Goal: Task Accomplishment & Management: Complete application form

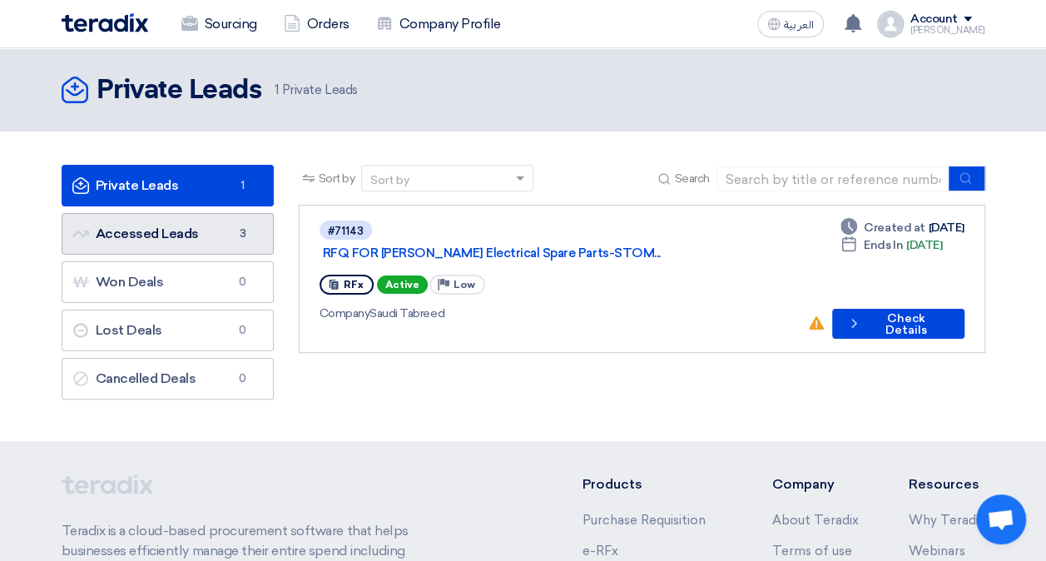
click at [197, 225] on link "Accessed Leads Accessed Leads 3" at bounding box center [168, 234] width 212 height 42
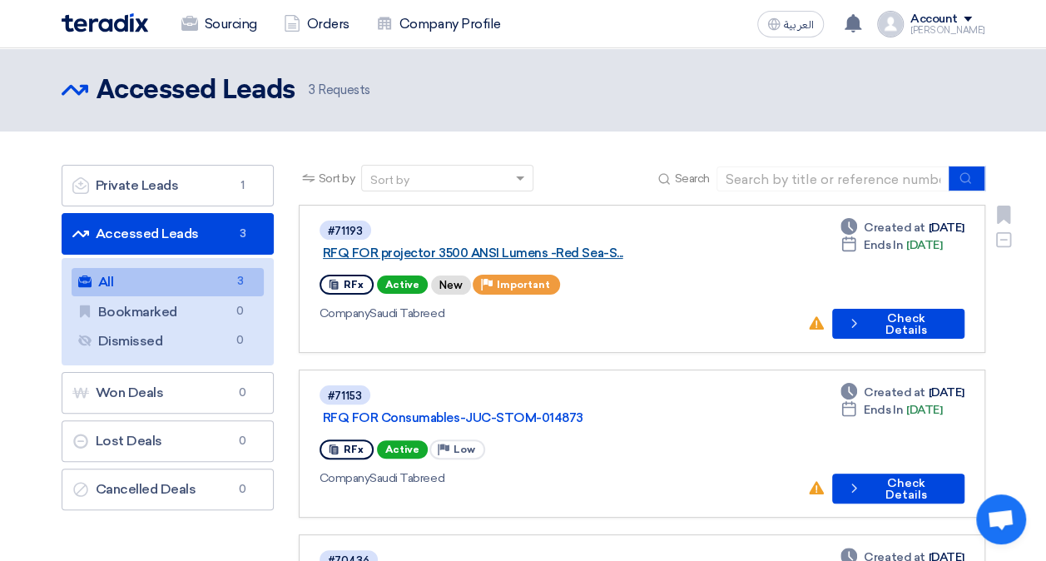
click at [627, 245] on link "RFQ FOR projector 3500 ANSI Lumens -Red Sea-S..." at bounding box center [531, 252] width 416 height 15
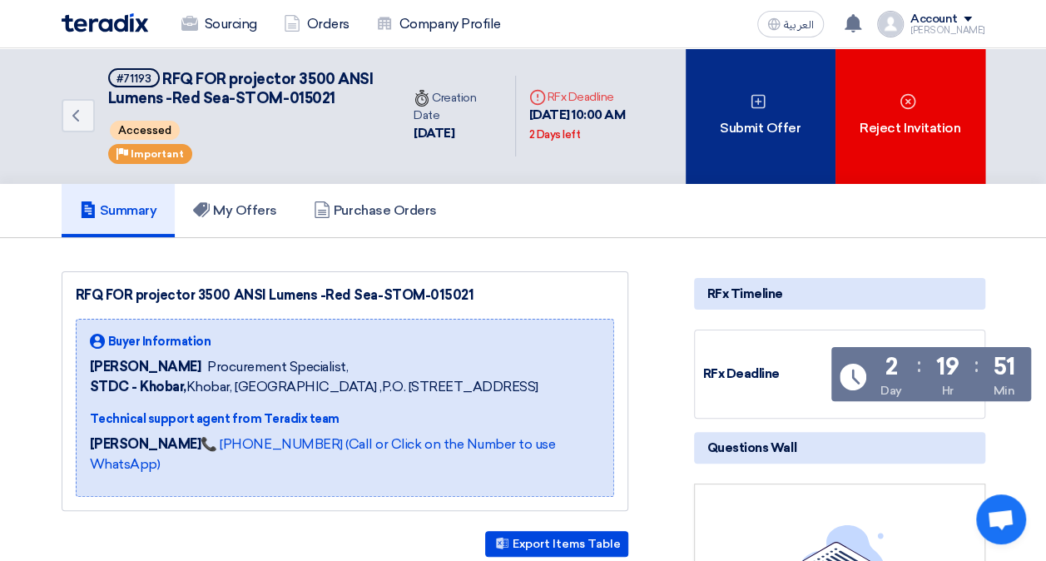
click at [764, 168] on div "Submit Offer" at bounding box center [761, 116] width 150 height 136
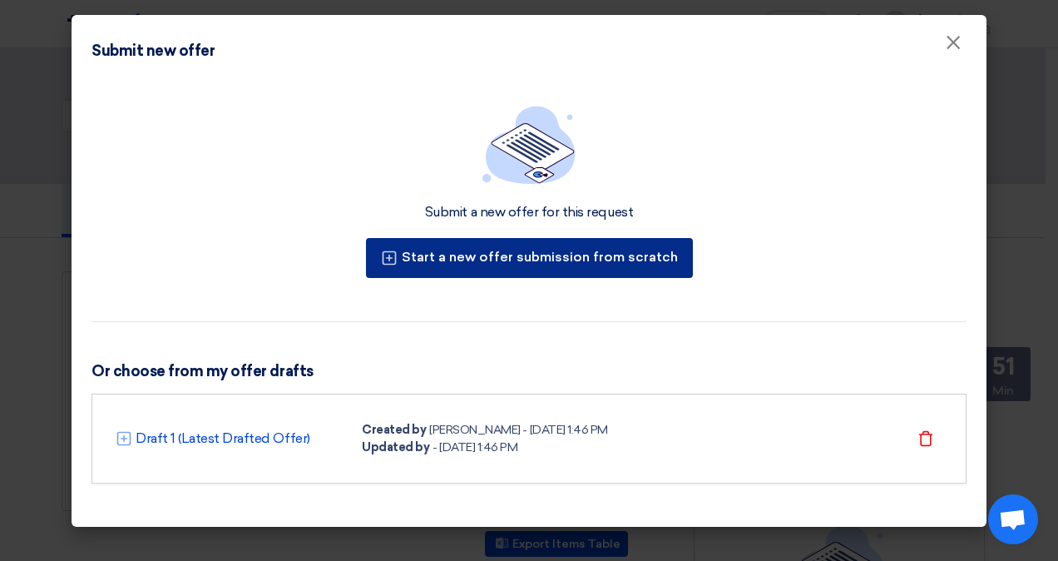
click at [639, 260] on button "Start a new offer submission from scratch" at bounding box center [529, 258] width 327 height 40
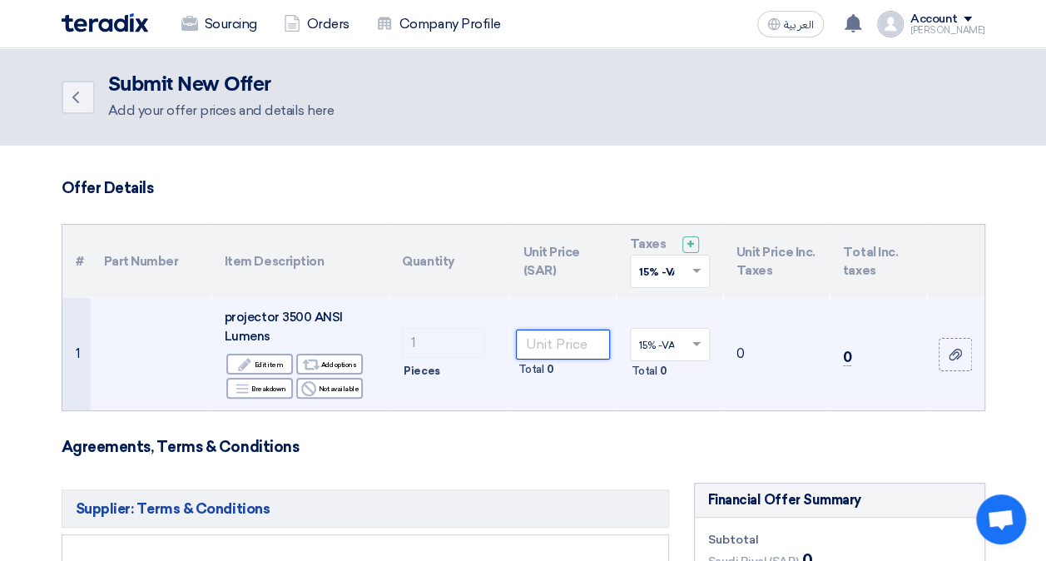
click at [560, 339] on input "number" at bounding box center [562, 344] width 93 height 30
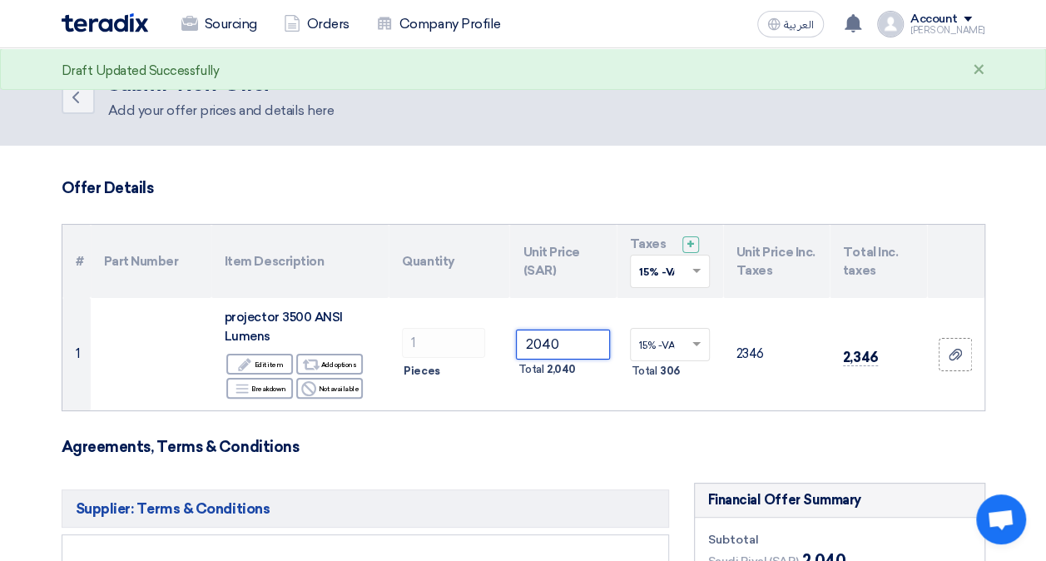
type input "2040"
click at [545, 451] on h3 "Agreements, Terms & Conditions" at bounding box center [524, 447] width 924 height 18
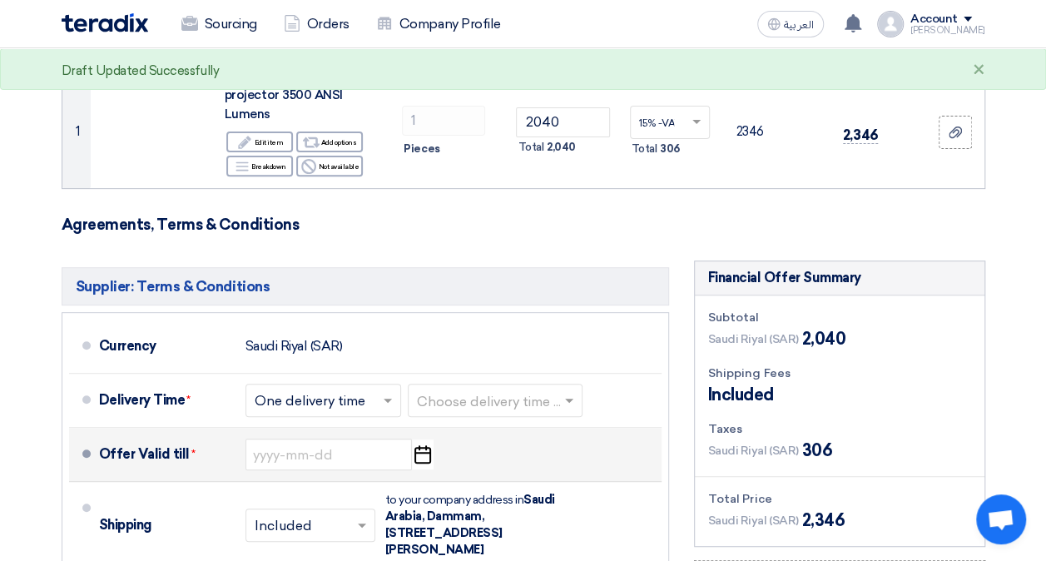
scroll to position [250, 0]
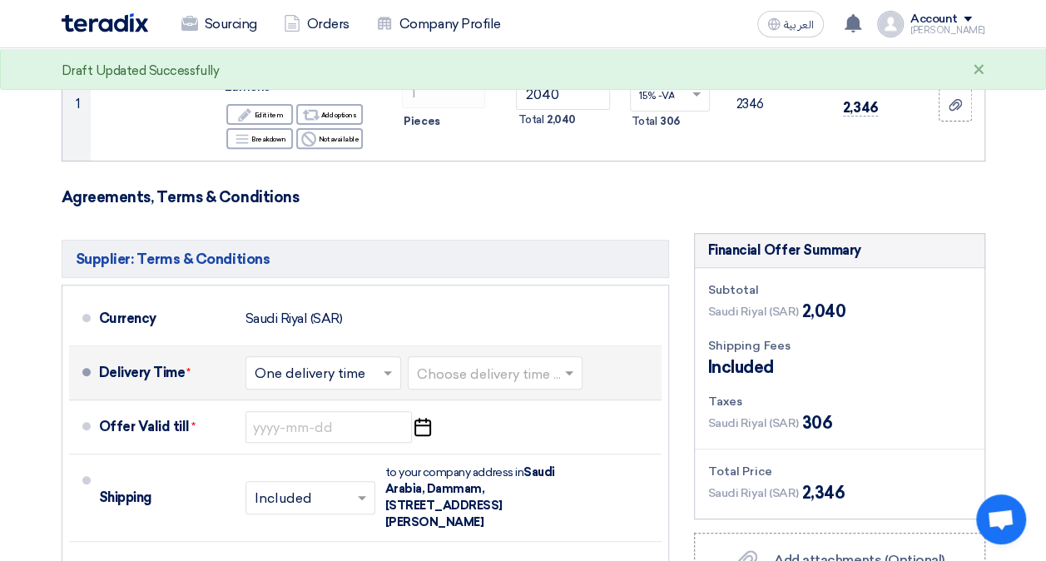
click at [502, 369] on input "text" at bounding box center [496, 375] width 158 height 24
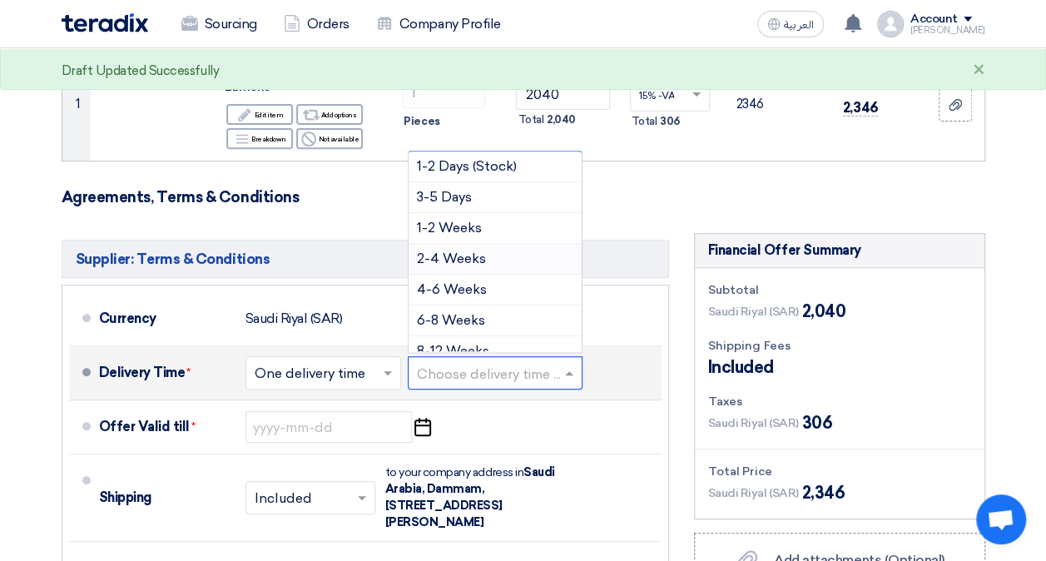
click at [481, 255] on span "2-4 Weeks" at bounding box center [451, 258] width 69 height 16
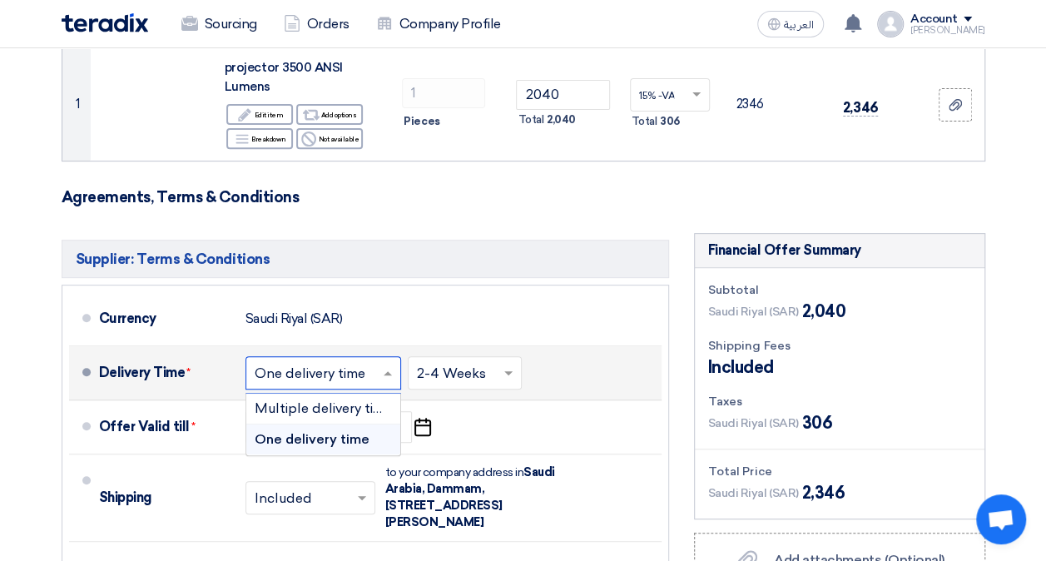
click at [324, 368] on input "text" at bounding box center [324, 375] width 139 height 24
click at [333, 441] on span "One delivery time" at bounding box center [312, 439] width 115 height 16
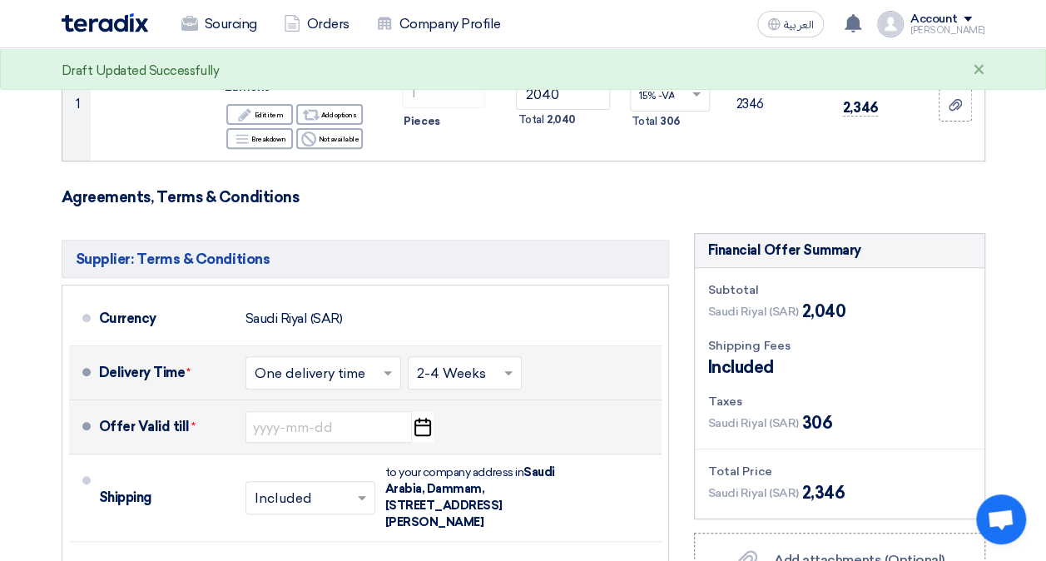
click at [419, 424] on use "button" at bounding box center [422, 427] width 17 height 18
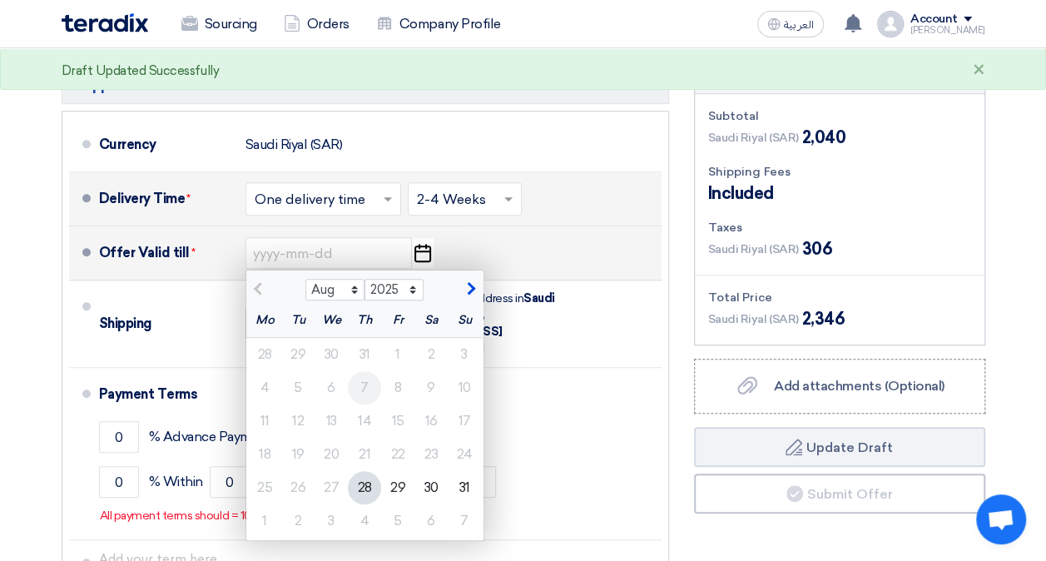
scroll to position [416, 0]
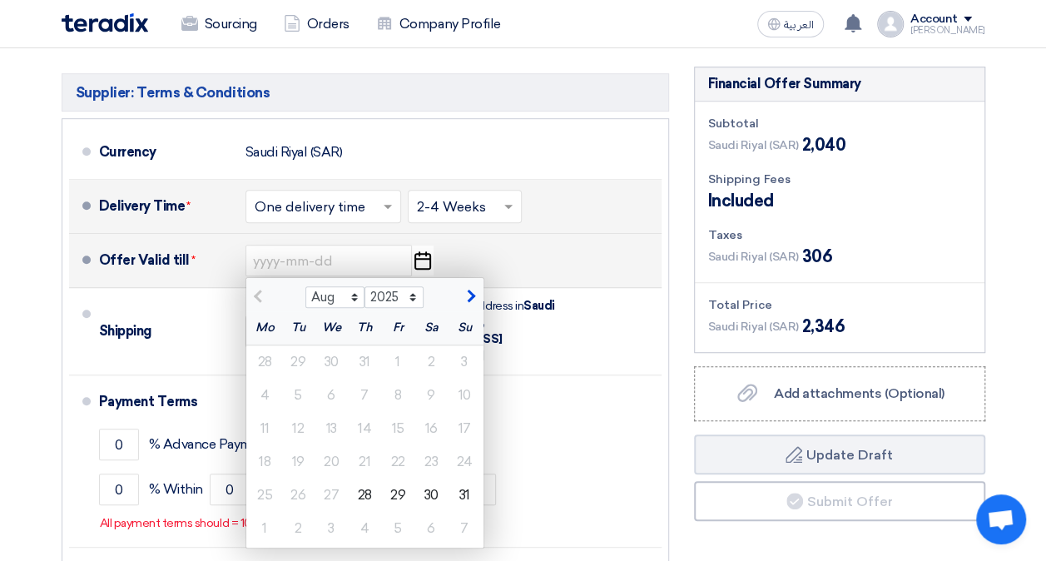
click at [464, 300] on span "button" at bounding box center [468, 296] width 9 height 15
select select "9"
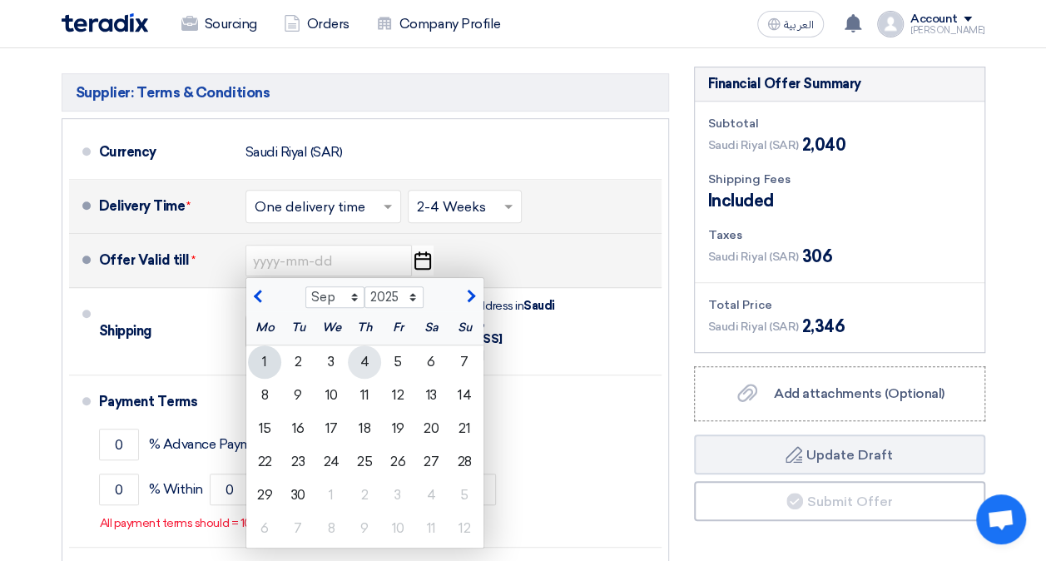
click at [364, 359] on div "4" at bounding box center [364, 361] width 33 height 33
type input "[DATE]"
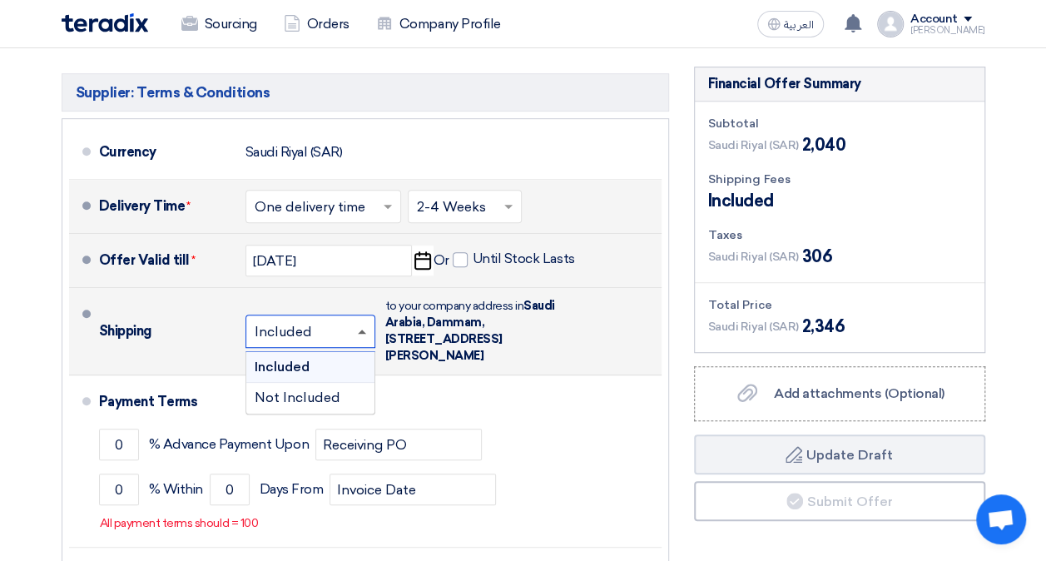
click at [363, 331] on span at bounding box center [362, 331] width 8 height 4
click at [346, 389] on div "Not Included" at bounding box center [310, 398] width 128 height 30
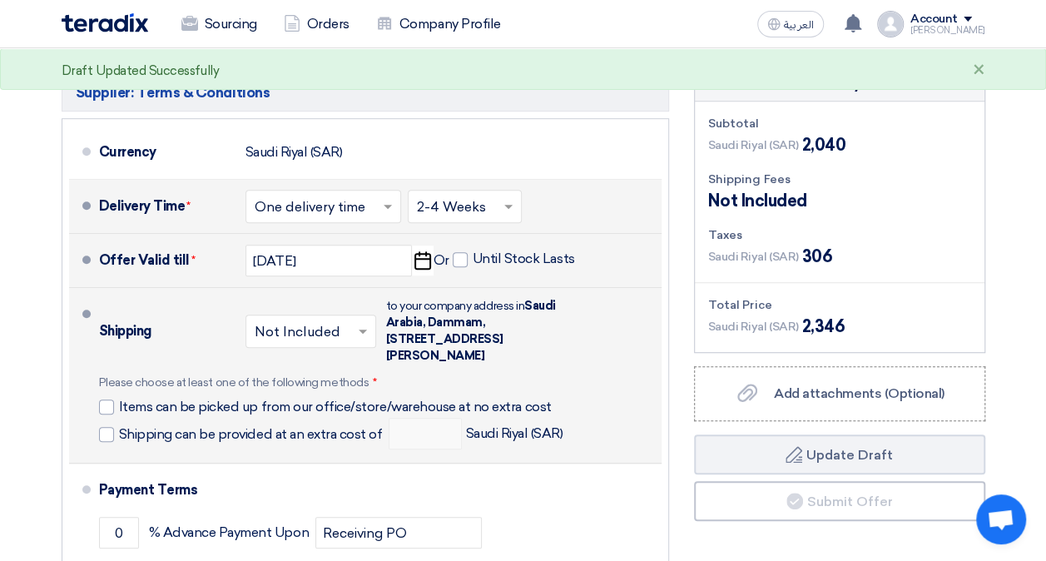
click at [339, 341] on input "text" at bounding box center [312, 333] width 114 height 24
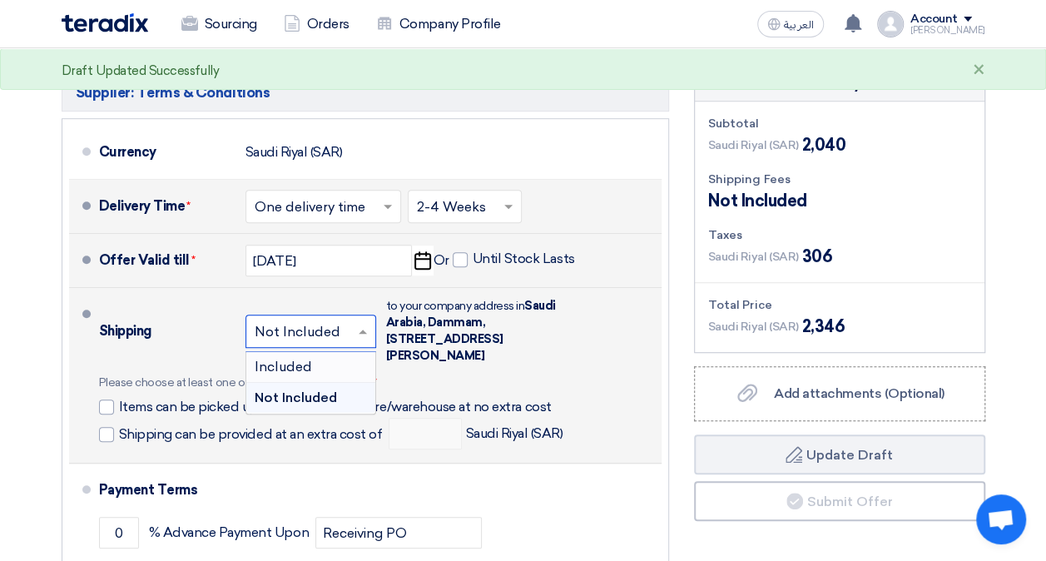
click at [332, 359] on div "Included" at bounding box center [310, 367] width 129 height 31
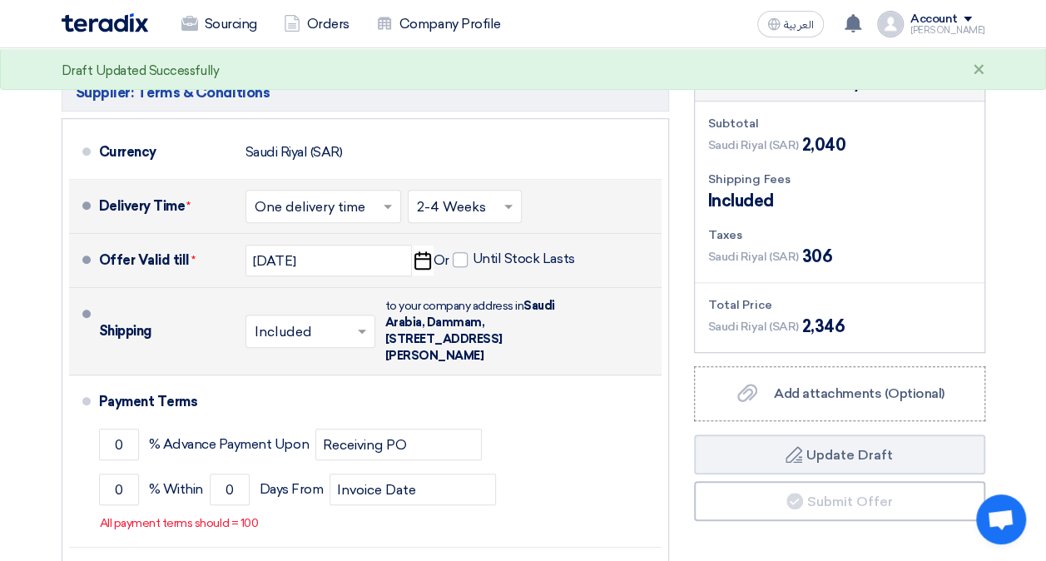
click at [292, 356] on div "× Included × to your company address in [STREET_ADDRESS][PERSON_NAME]" at bounding box center [408, 331] width 326 height 73
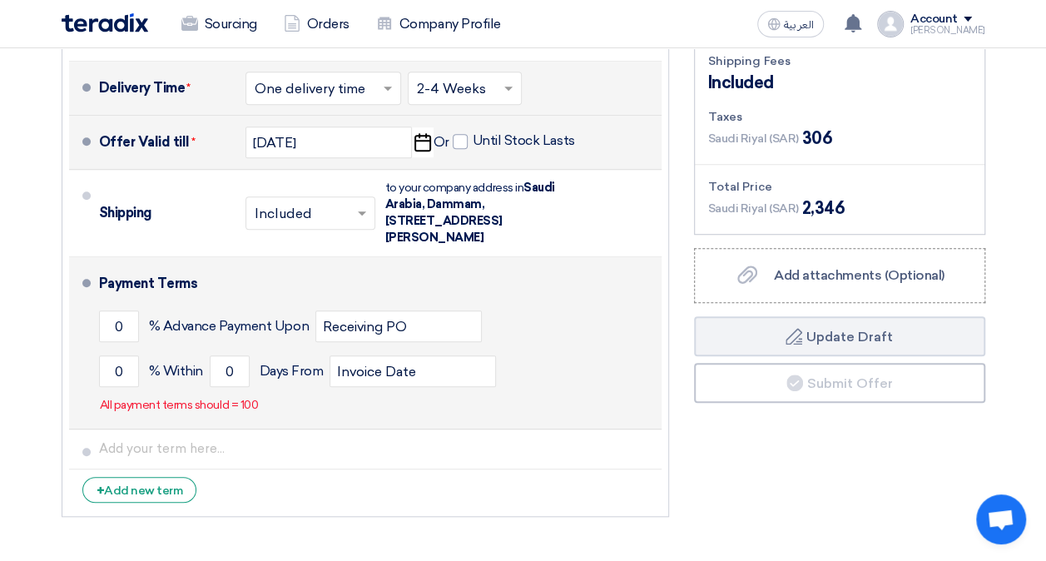
scroll to position [582, 0]
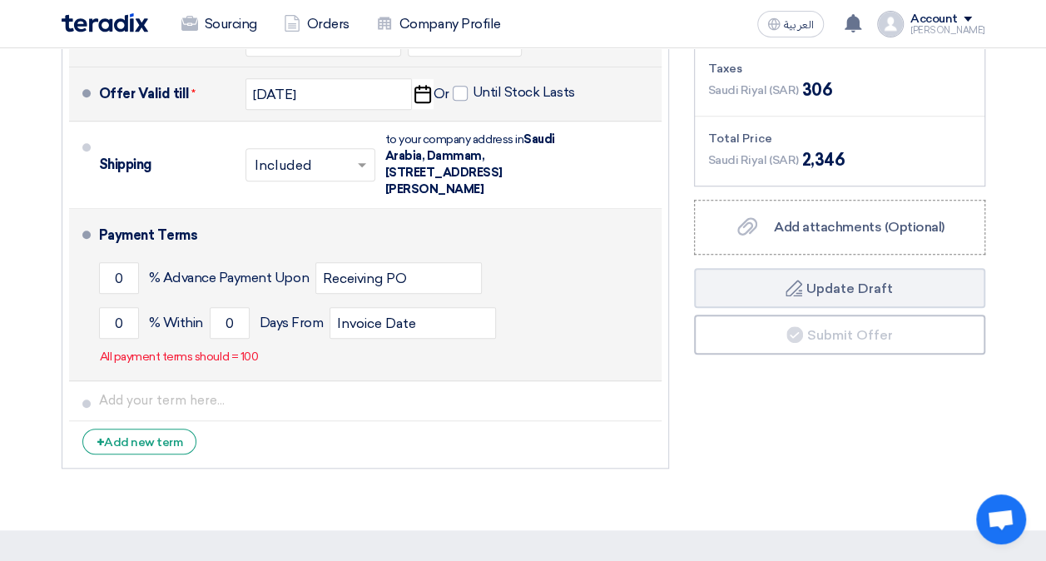
click at [197, 359] on p "All payment terms should = 100" at bounding box center [179, 357] width 159 height 17
click at [116, 319] on input "0" at bounding box center [119, 323] width 40 height 32
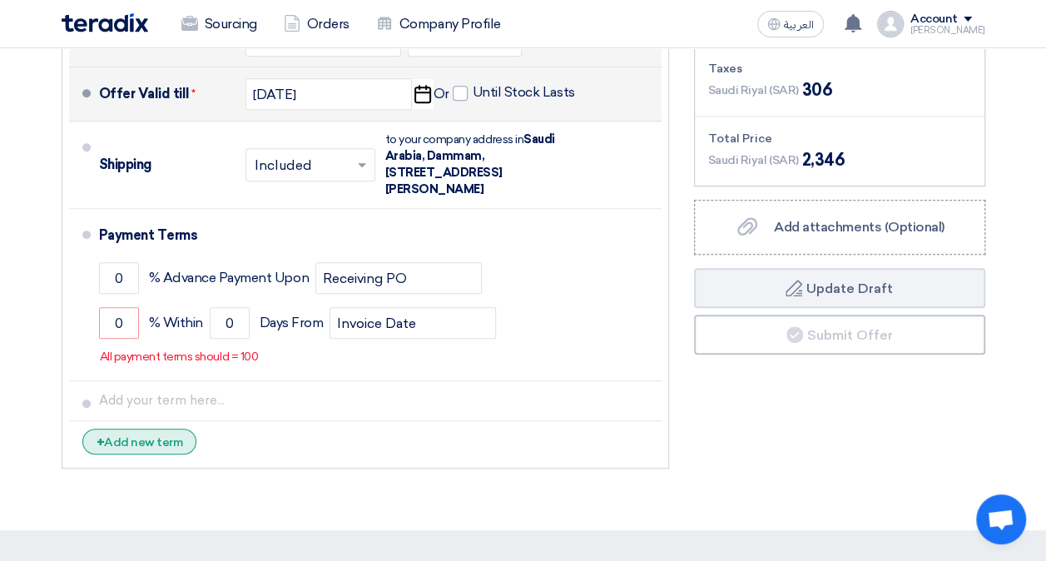
click at [166, 441] on div "+ Add new term" at bounding box center [139, 441] width 115 height 26
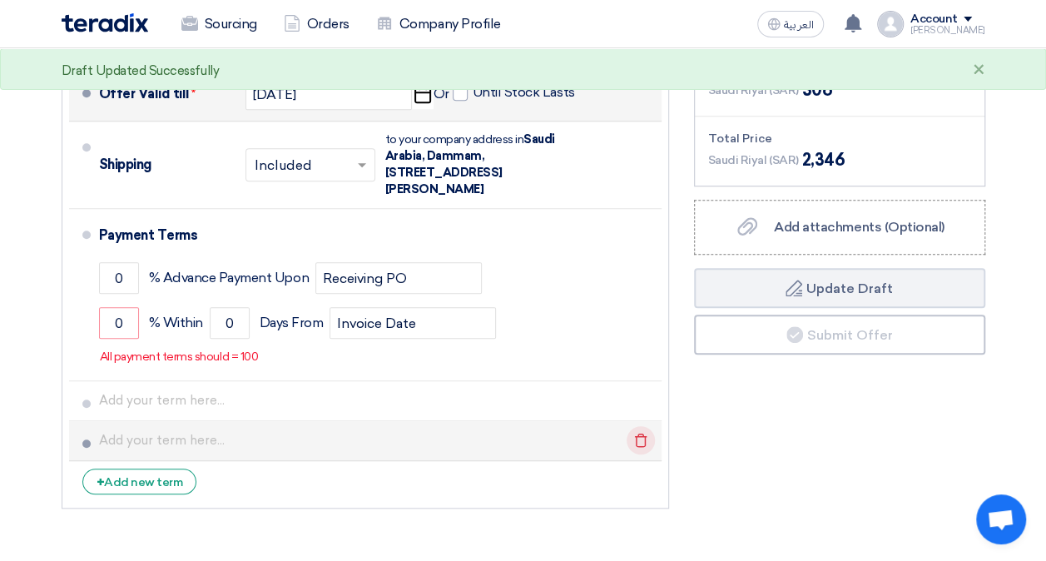
click at [644, 435] on use at bounding box center [640, 440] width 12 height 14
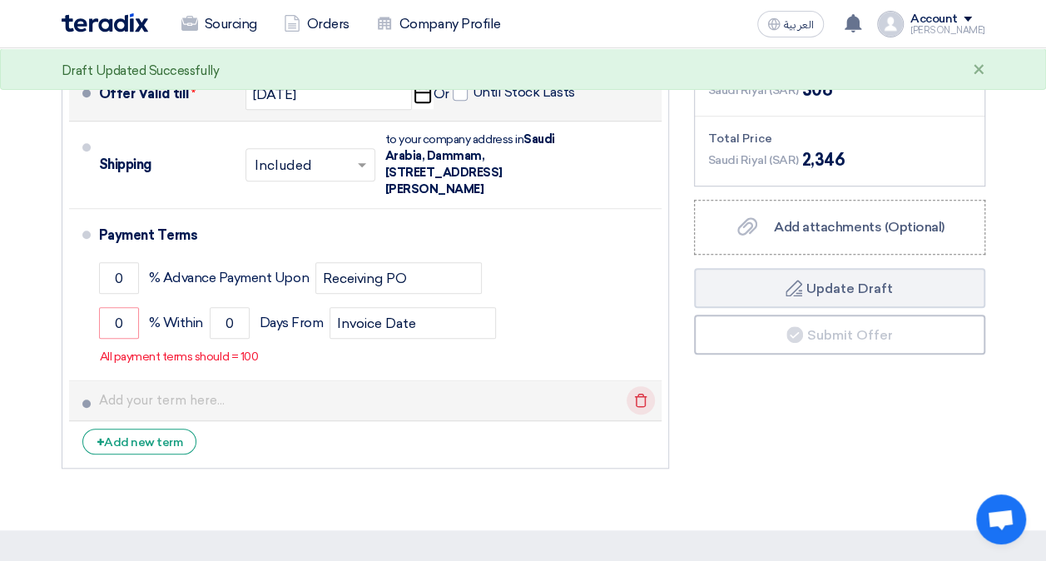
click at [644, 401] on icon "Delete" at bounding box center [641, 400] width 28 height 28
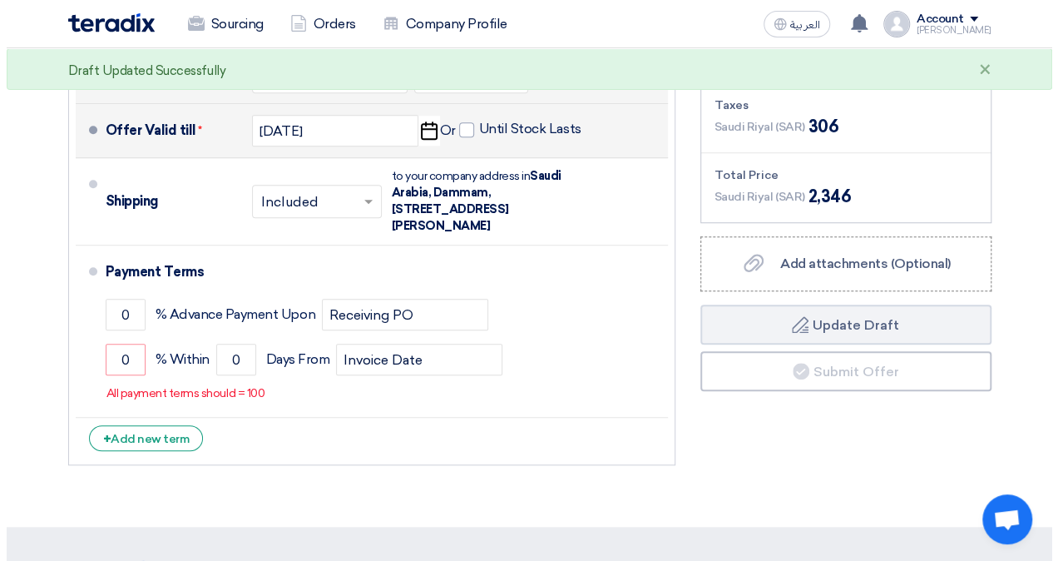
scroll to position [499, 0]
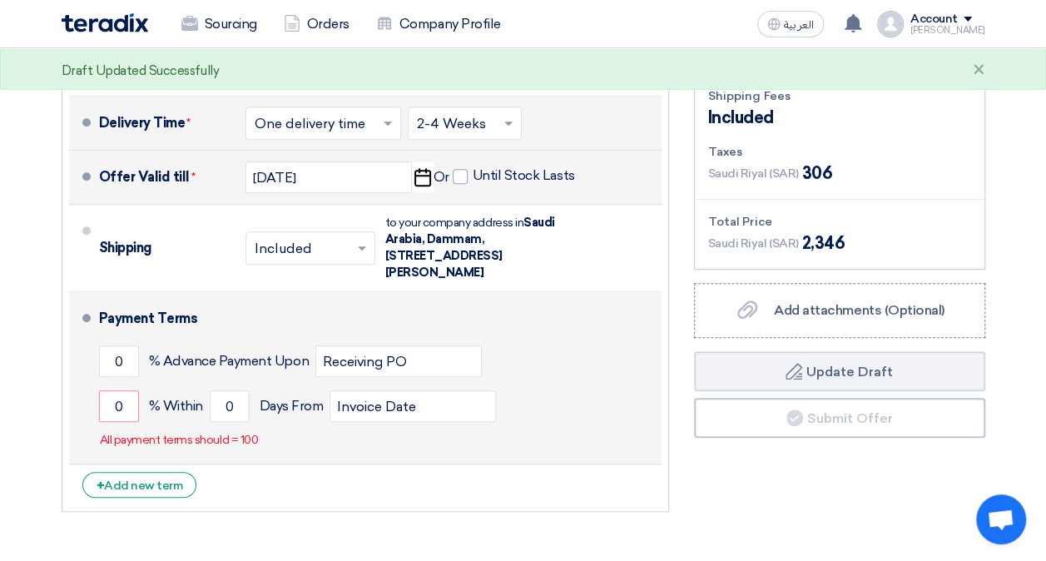
click at [132, 308] on div "Payment Terms" at bounding box center [370, 319] width 542 height 40
drag, startPoint x: 228, startPoint y: 313, endPoint x: 237, endPoint y: 312, distance: 9.2
click at [230, 313] on div "Payment Terms" at bounding box center [370, 319] width 542 height 40
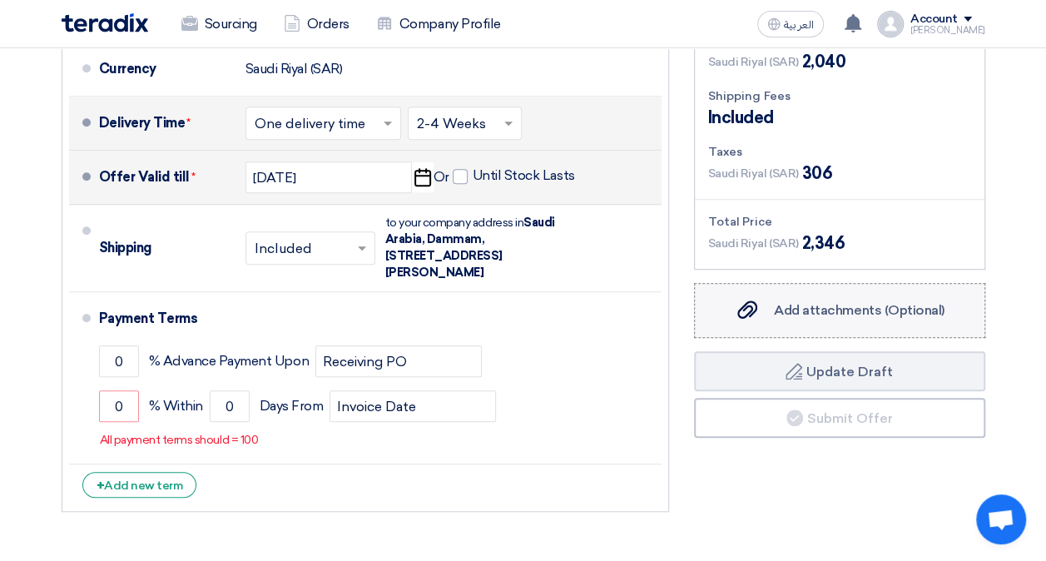
click at [834, 313] on span "Add attachments (Optional)" at bounding box center [859, 310] width 171 height 16
click at [0, 0] on input "Add attachments (Optional) Add attachments (Optional)" at bounding box center [0, 0] width 0 height 0
click at [870, 310] on span "Add attachments (Optional)" at bounding box center [859, 310] width 171 height 16
click at [0, 0] on input "Add attachments (Optional) Add attachments (Optional)" at bounding box center [0, 0] width 0 height 0
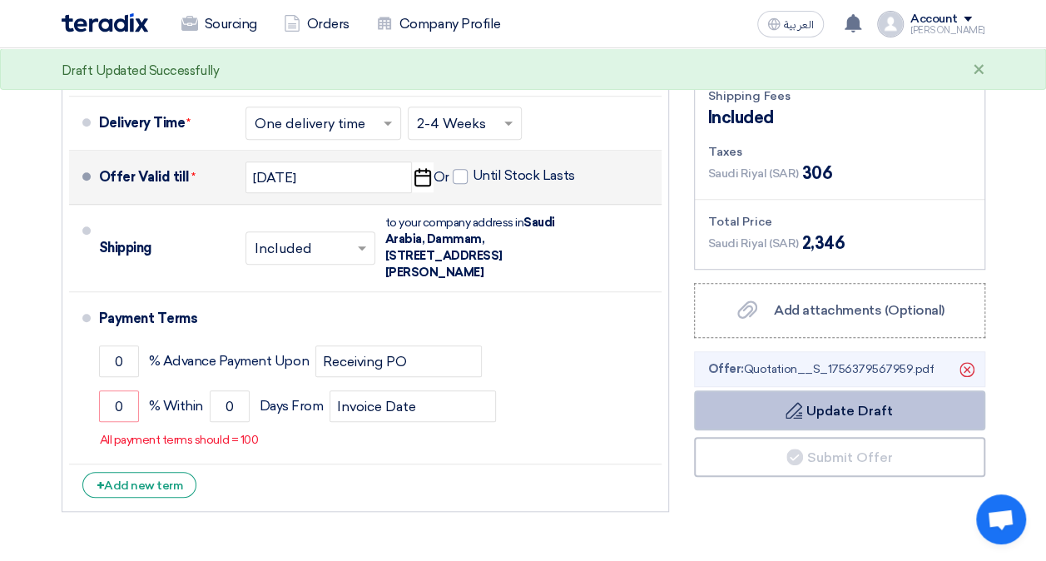
click at [836, 409] on button "Draft Update Draft" at bounding box center [839, 410] width 291 height 40
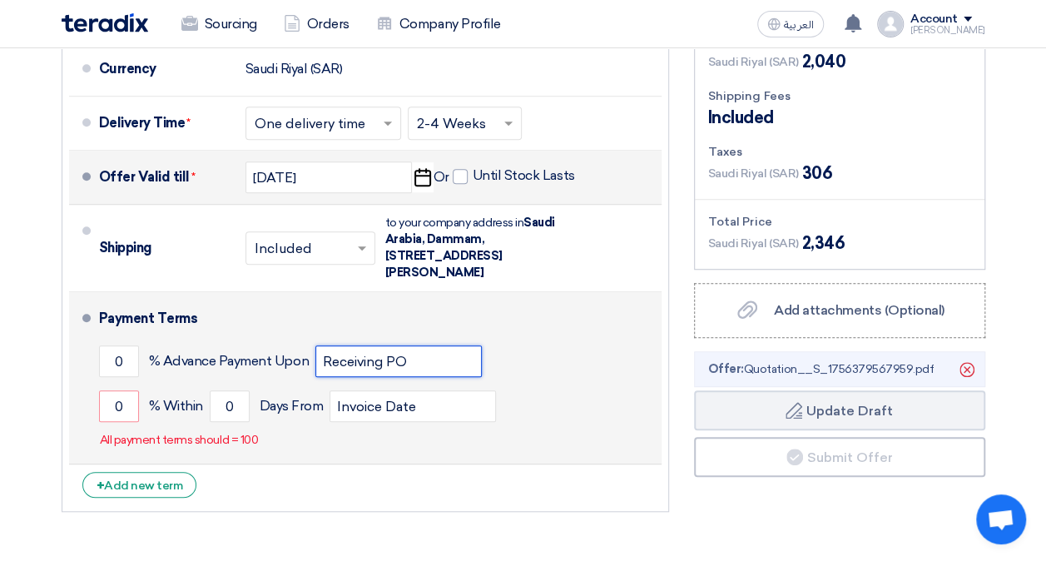
click at [380, 359] on input "Receiving PO" at bounding box center [398, 361] width 166 height 32
click at [459, 441] on div "Payment Terms 0 % Advance Payment Upon Receiving PO 0 % Within 0 Invoice Date" at bounding box center [377, 378] width 556 height 158
click at [113, 404] on input "0" at bounding box center [119, 406] width 40 height 32
click at [215, 440] on p "All payment terms should = 100" at bounding box center [179, 440] width 159 height 17
click at [124, 400] on input "0" at bounding box center [119, 406] width 40 height 32
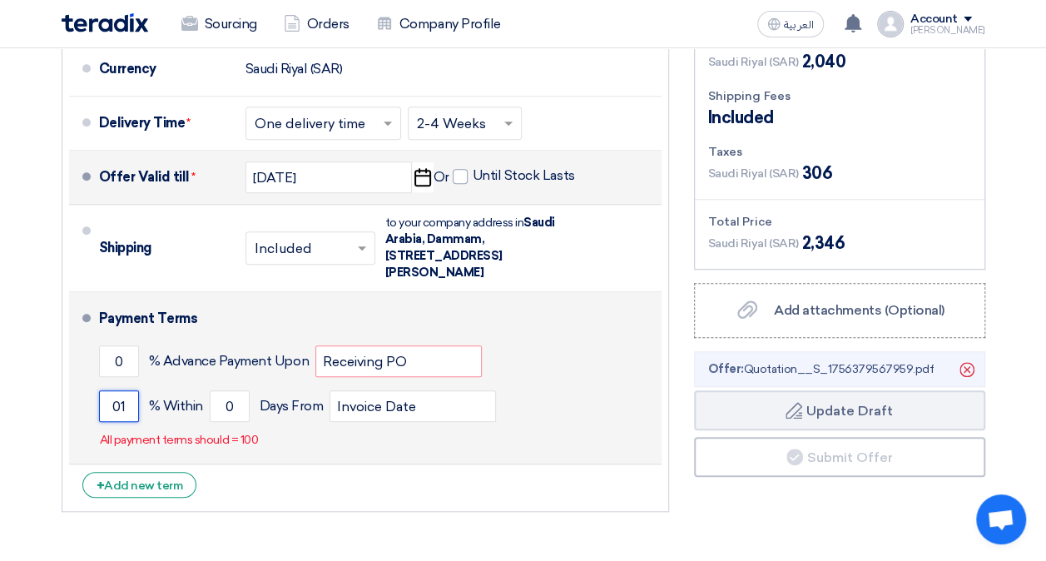
type input "0"
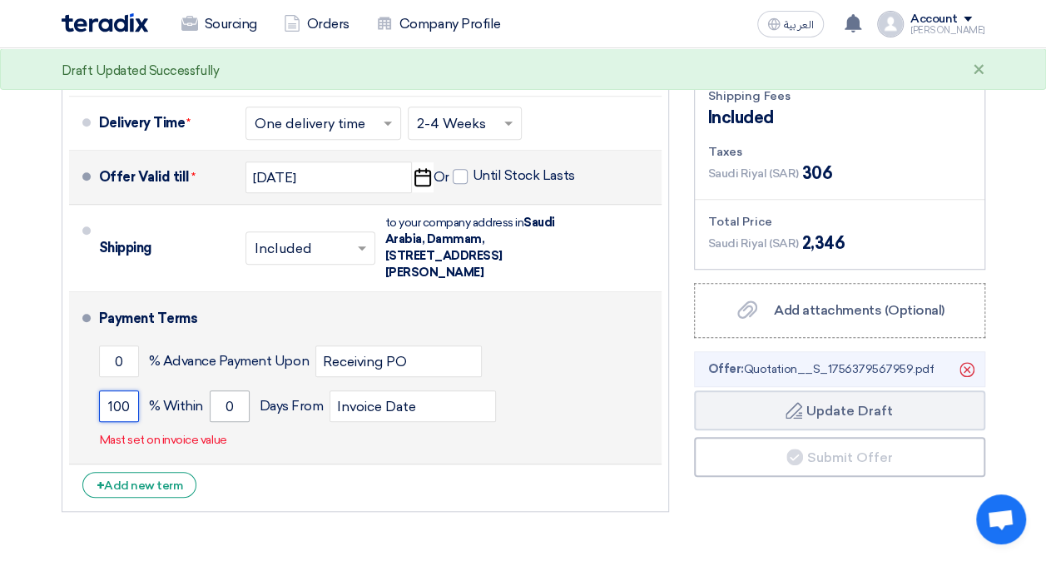
type input "100"
click at [235, 417] on input "0" at bounding box center [230, 406] width 40 height 32
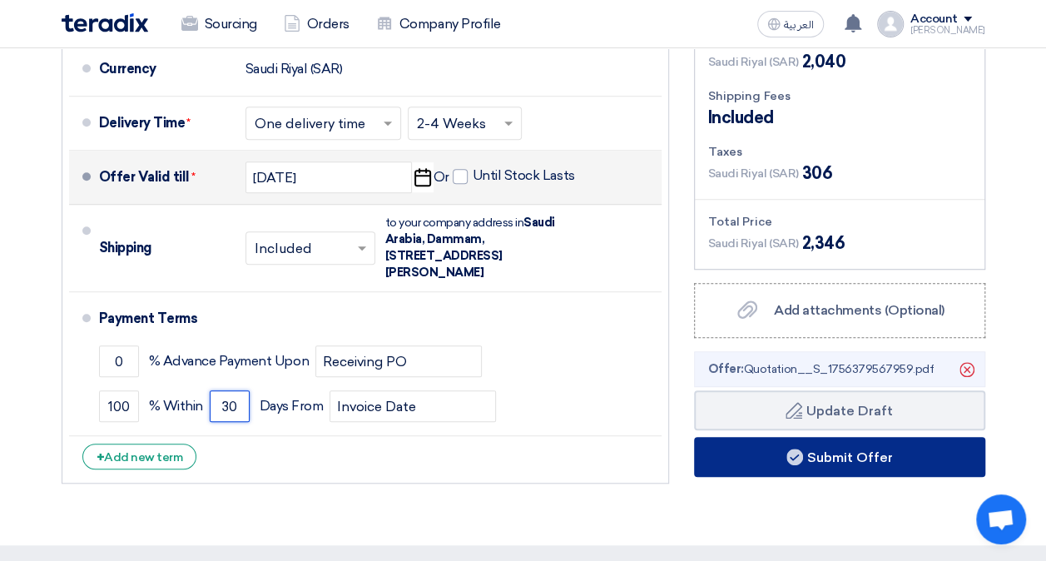
type input "30"
click at [807, 449] on button "Submit Offer" at bounding box center [839, 457] width 291 height 40
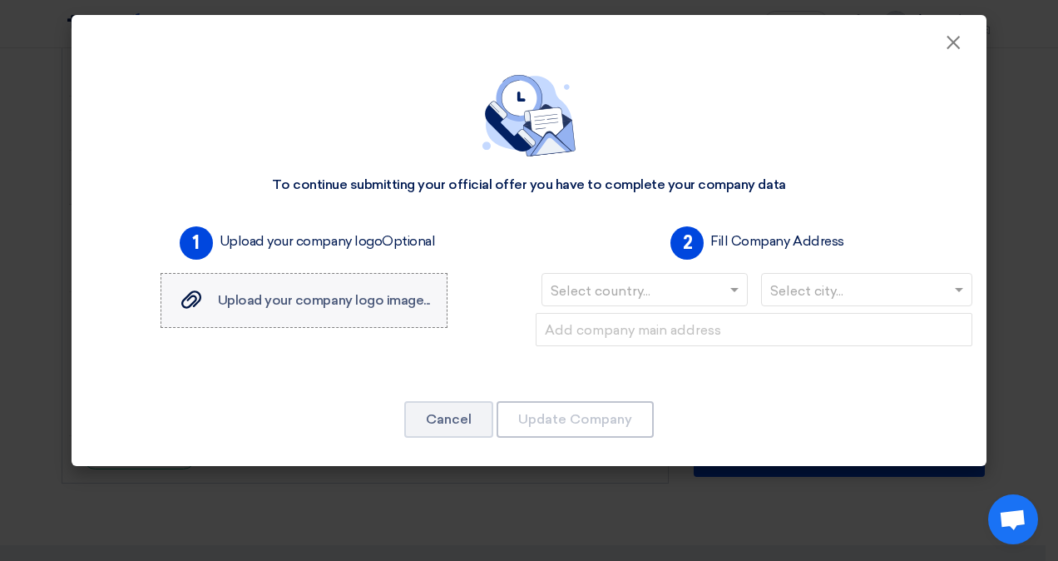
click at [356, 300] on span "Upload your company logo image..." at bounding box center [324, 300] width 212 height 16
click at [0, 0] on input "Upload your company logo image... Upload your company logo image..." at bounding box center [0, 0] width 0 height 0
click at [363, 295] on span "Upload your company logo image..." at bounding box center [324, 300] width 212 height 16
click at [0, 0] on input "Upload your company logo image... Upload your company logo image..." at bounding box center [0, 0] width 0 height 0
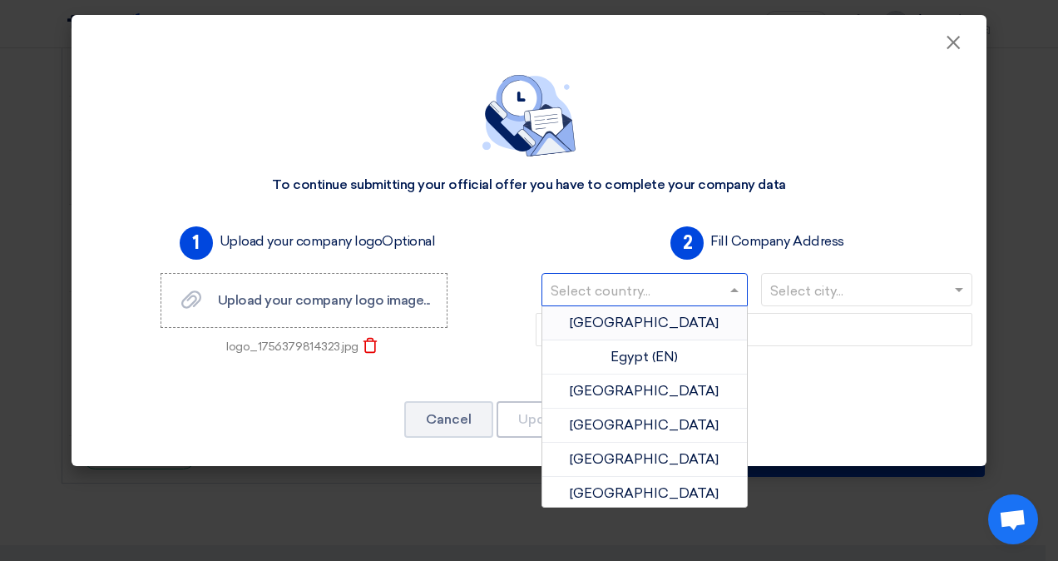
click at [689, 295] on input "text" at bounding box center [636, 291] width 171 height 27
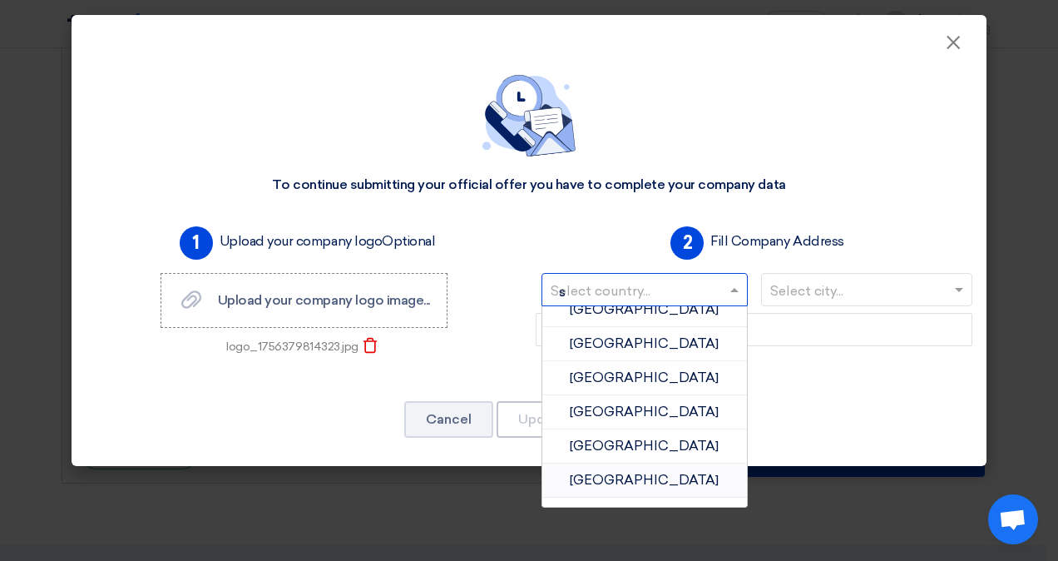
scroll to position [0, 0]
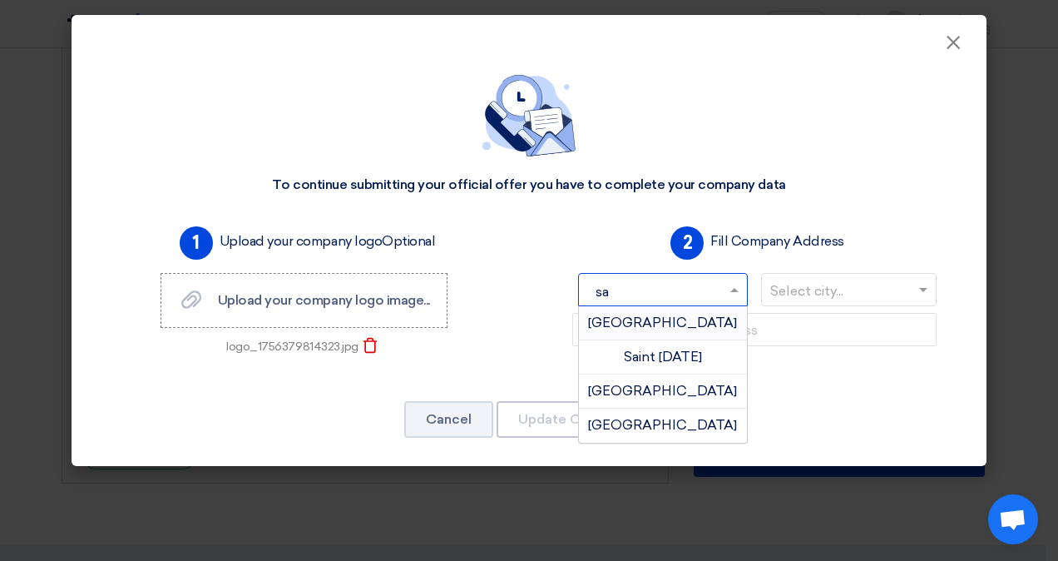
type input "sau"
click at [660, 332] on div "[GEOGRAPHIC_DATA]" at bounding box center [663, 322] width 168 height 33
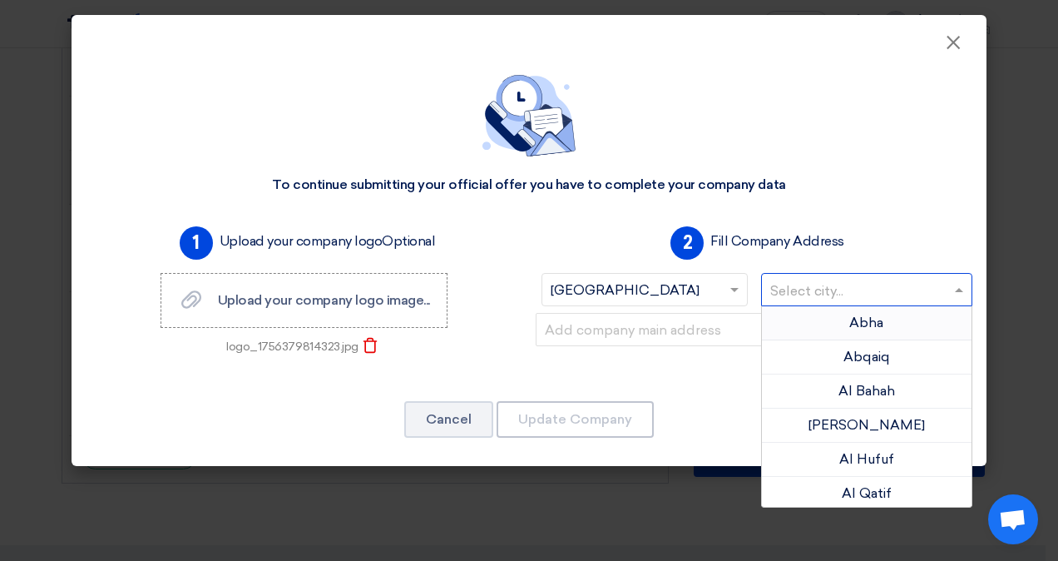
click at [923, 288] on input "text" at bounding box center [858, 291] width 177 height 27
type input "d"
click at [880, 356] on div "Dammam" at bounding box center [867, 357] width 211 height 34
click at [955, 293] on span at bounding box center [961, 290] width 21 height 20
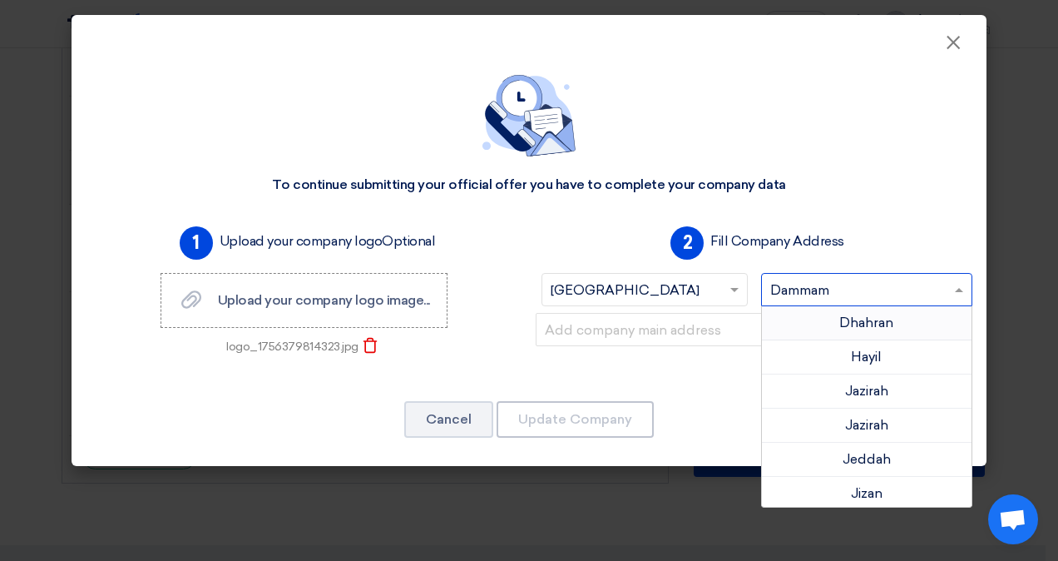
click at [869, 287] on input "text" at bounding box center [858, 291] width 177 height 27
drag, startPoint x: 832, startPoint y: 290, endPoint x: 760, endPoint y: 289, distance: 71.6
click at [762, 289] on div at bounding box center [867, 289] width 211 height 27
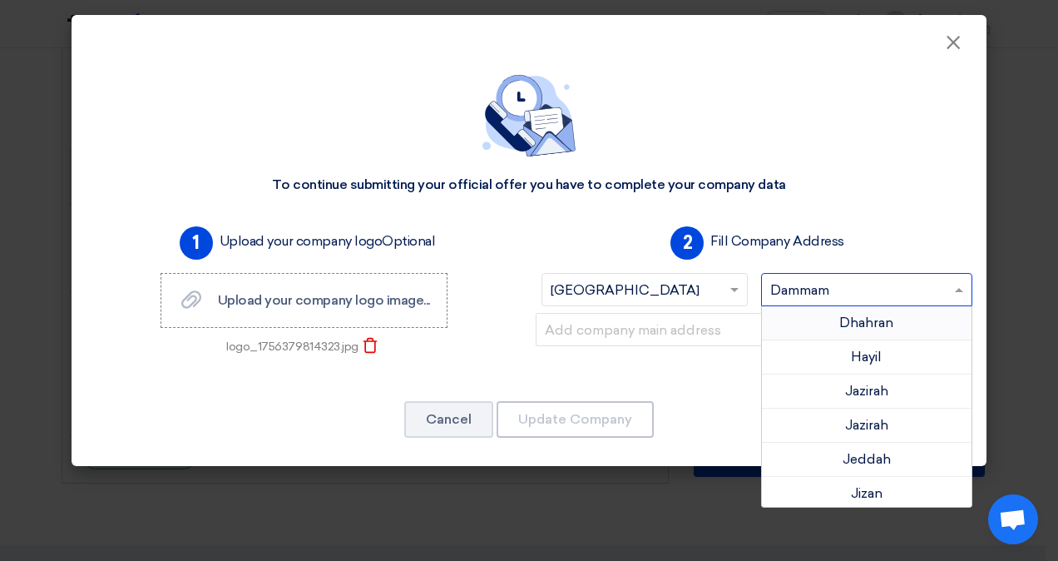
click at [837, 284] on input "text" at bounding box center [858, 291] width 177 height 27
type input "ri"
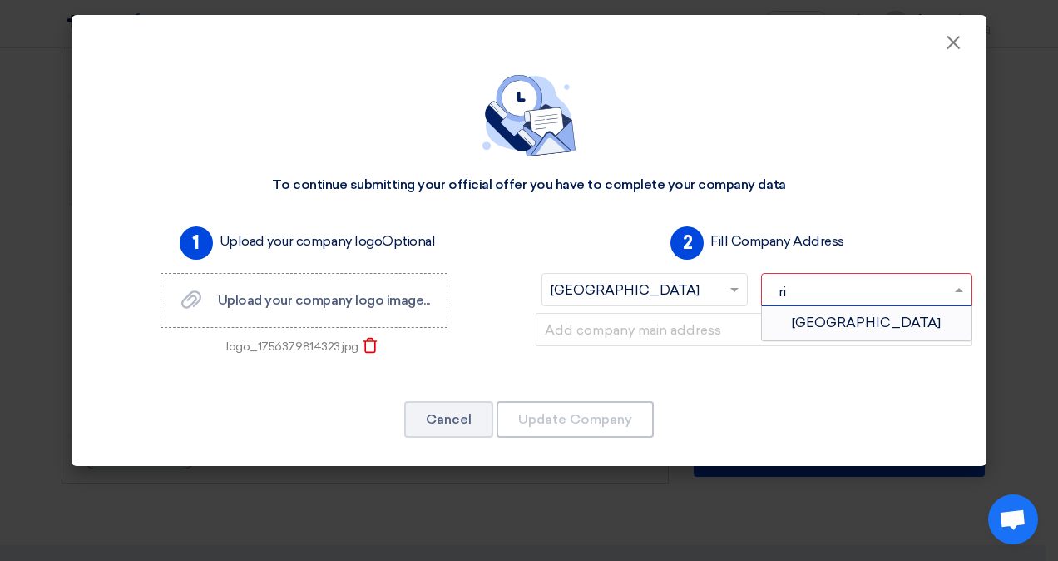
click at [849, 329] on span "[GEOGRAPHIC_DATA]" at bounding box center [866, 323] width 149 height 16
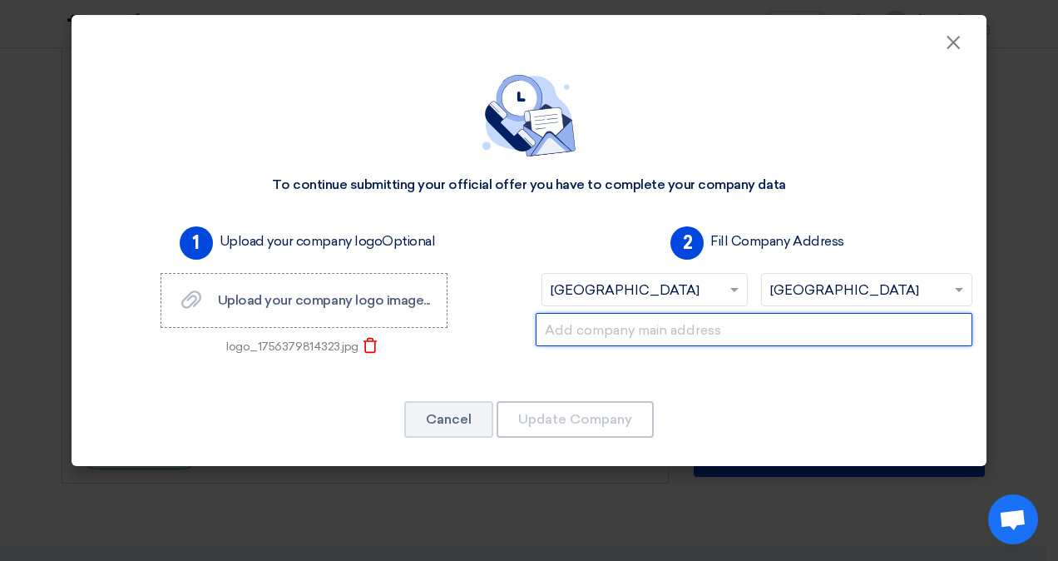
click at [793, 331] on input "text" at bounding box center [754, 329] width 437 height 33
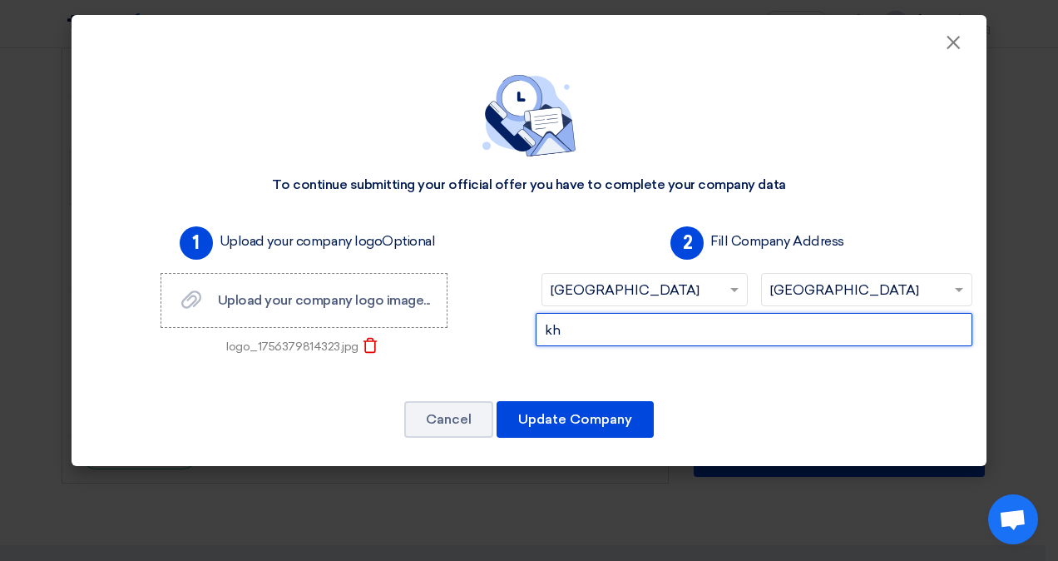
type input "k"
click at [740, 321] on input "6720" at bounding box center [754, 329] width 437 height 33
paste input "[PERSON_NAME] - Al Shohda Dist. Unit No 252 Riyadh 13241-4196 Kingdom of [GEOGR…"
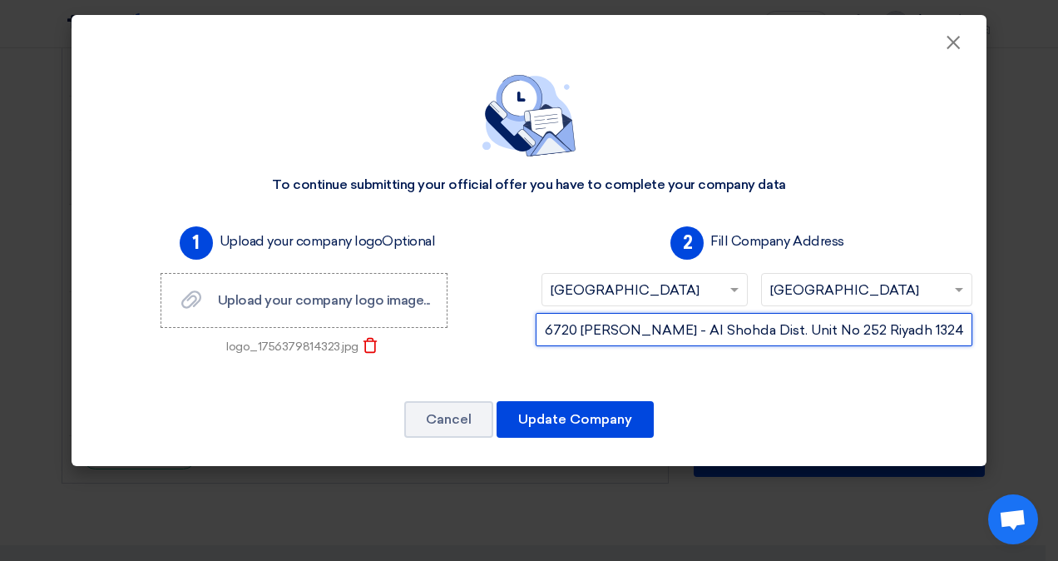
scroll to position [0, 312]
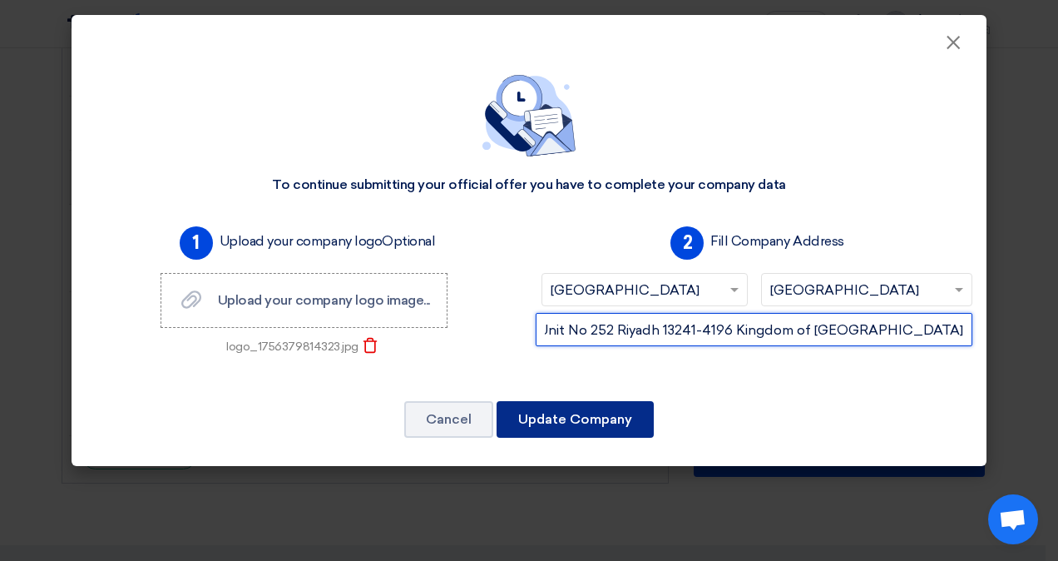
type input "6720 [PERSON_NAME] - Al Shohda Dist. Unit No 252 Riyadh 13241-4196 Kingdom of […"
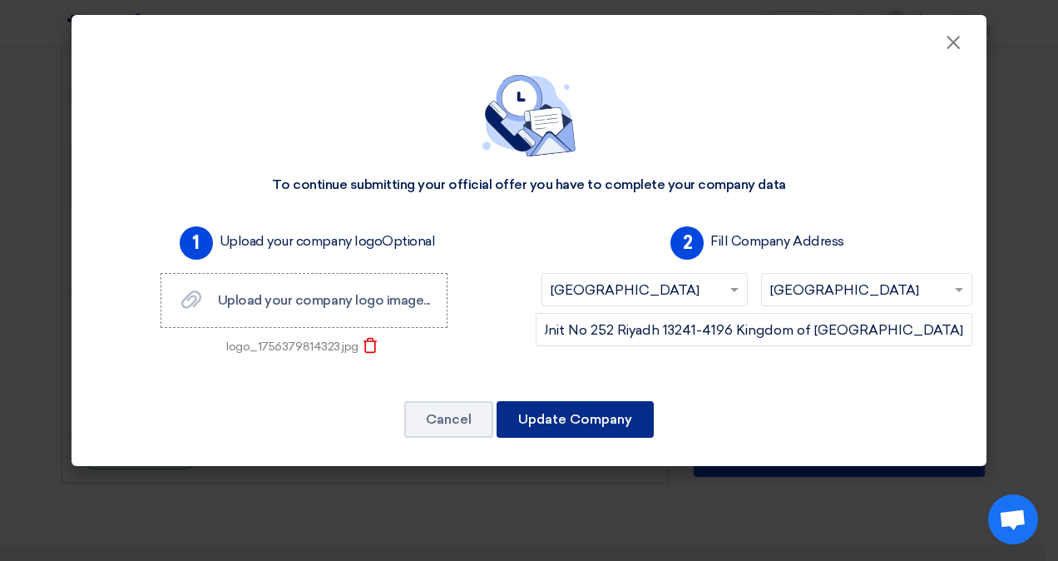
scroll to position [0, 0]
click at [569, 404] on button "Update Company" at bounding box center [575, 419] width 157 height 37
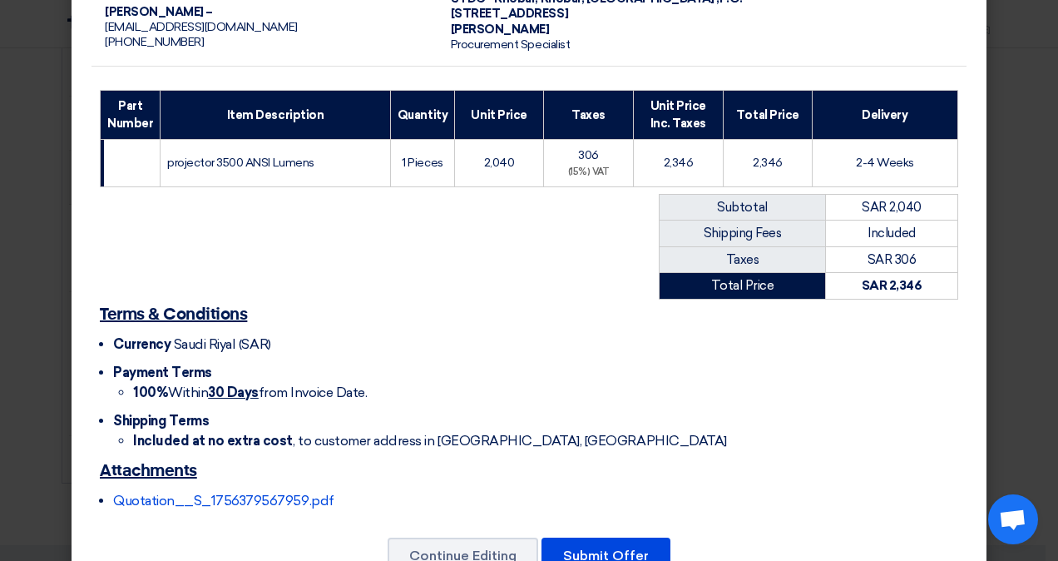
scroll to position [248, 0]
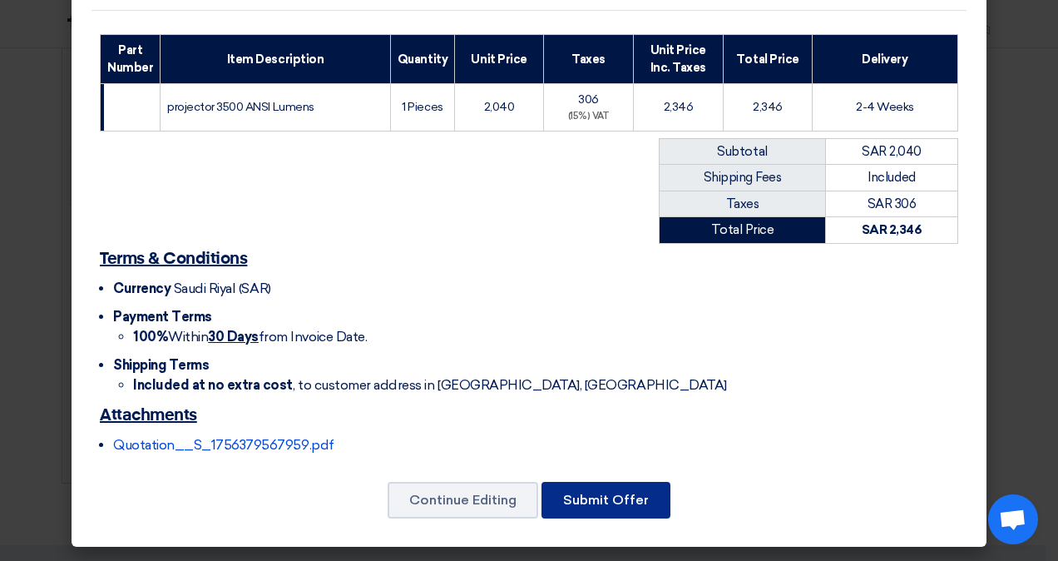
click at [632, 488] on button "Submit Offer" at bounding box center [606, 500] width 129 height 37
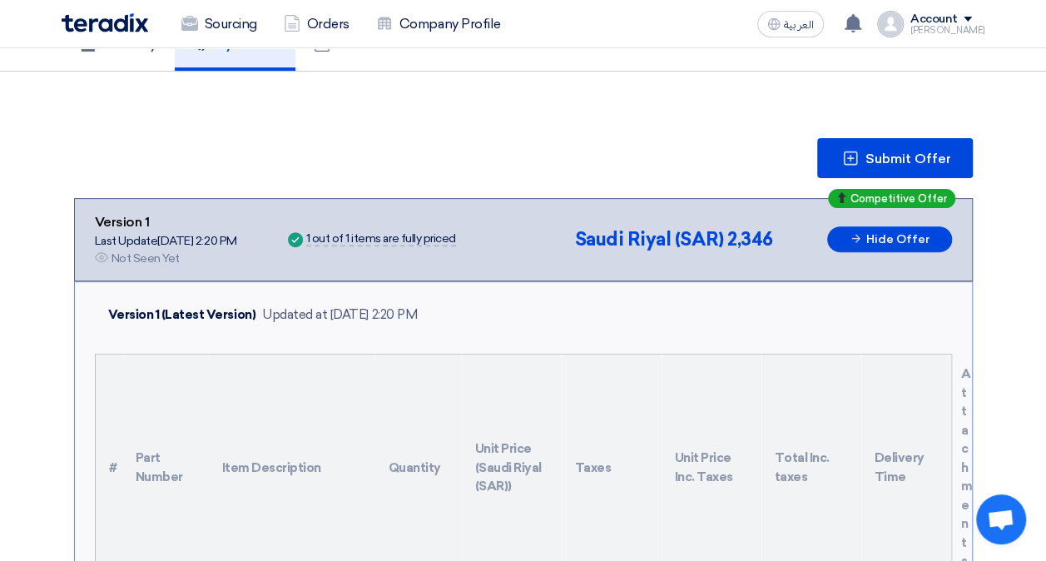
scroll to position [0, 0]
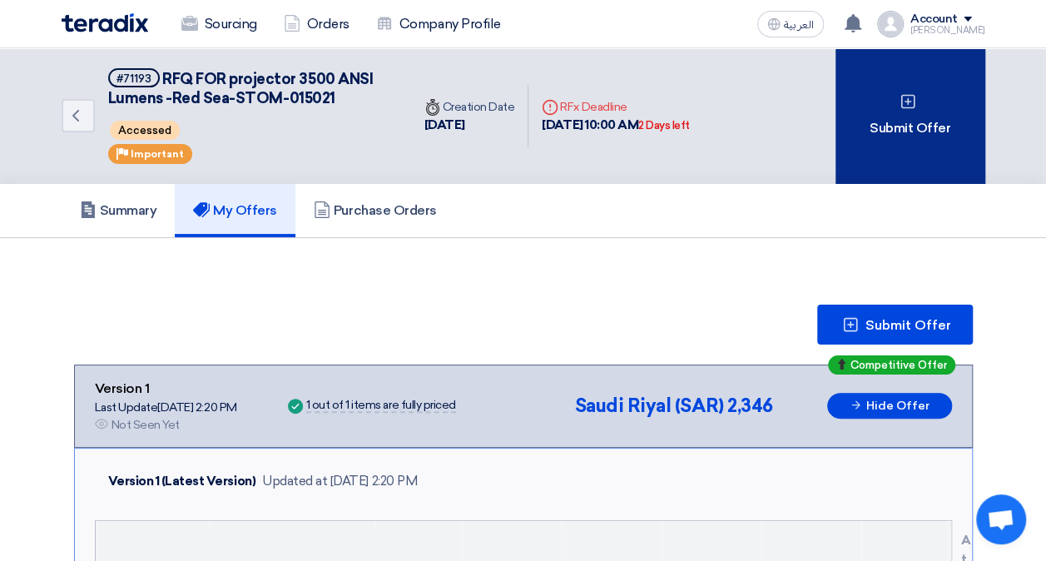
click at [949, 103] on div "Submit Offer" at bounding box center [910, 116] width 150 height 136
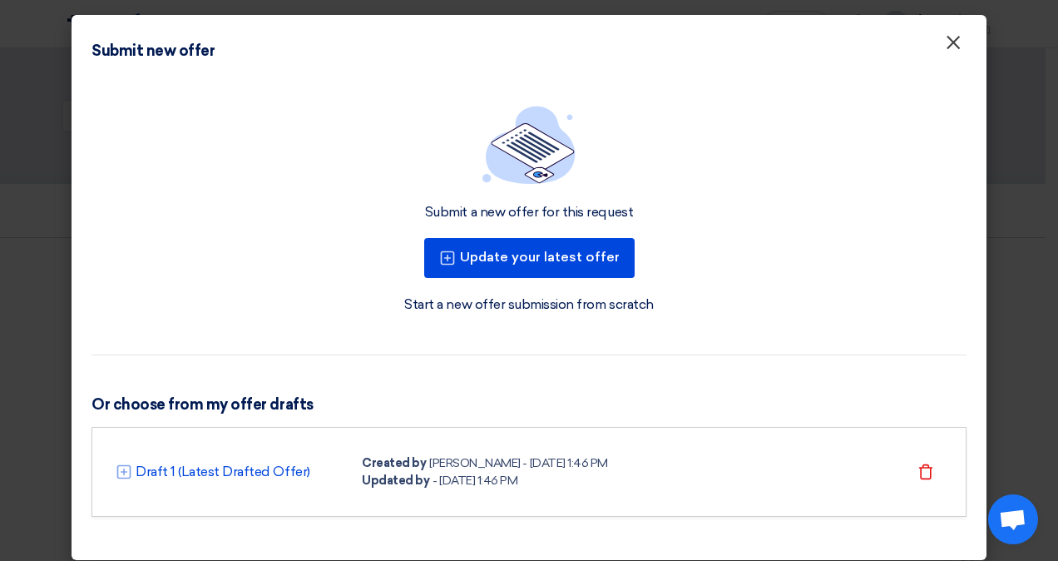
click at [947, 52] on span "×" at bounding box center [953, 46] width 17 height 33
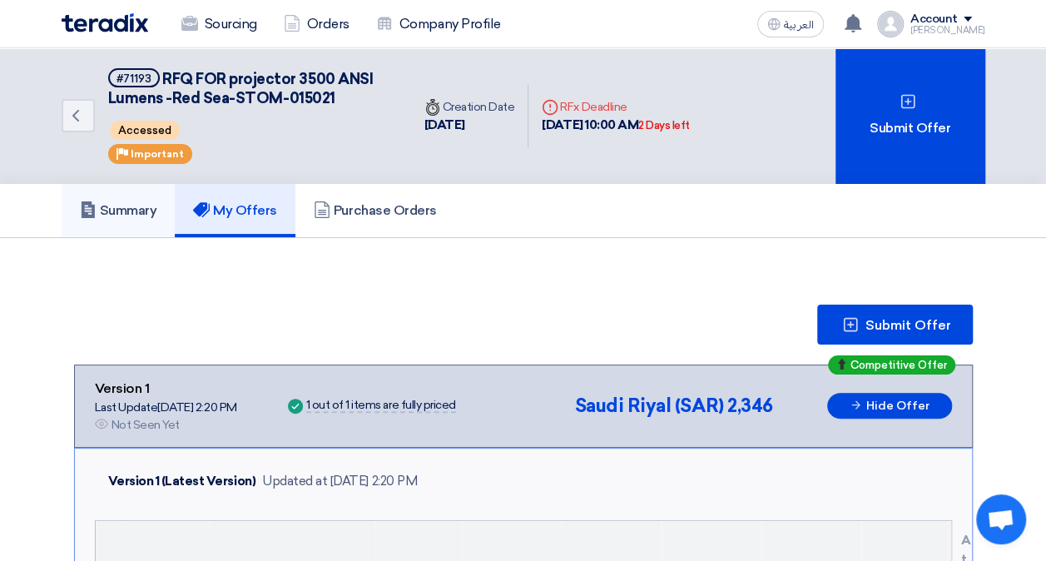
click at [150, 203] on h5 "Summary" at bounding box center [118, 210] width 77 height 17
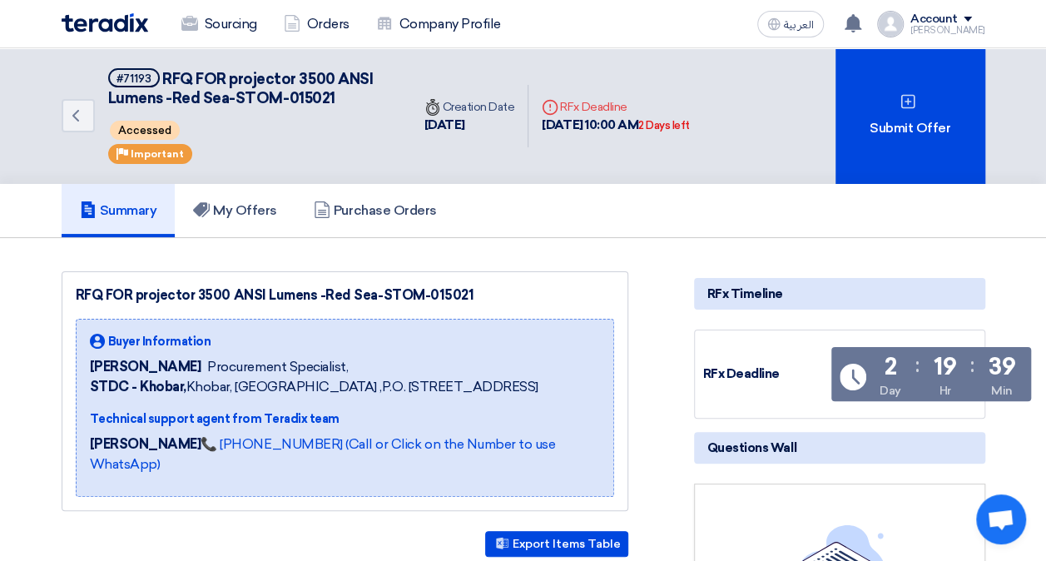
click at [121, 23] on img at bounding box center [105, 22] width 87 height 19
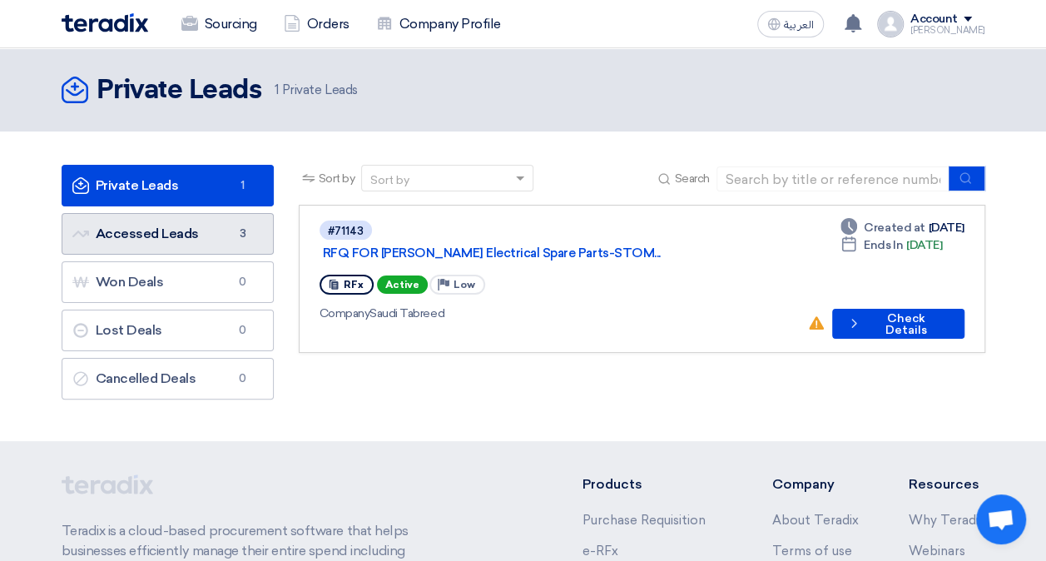
click at [216, 241] on link "Accessed Leads Accessed Leads 3" at bounding box center [168, 234] width 212 height 42
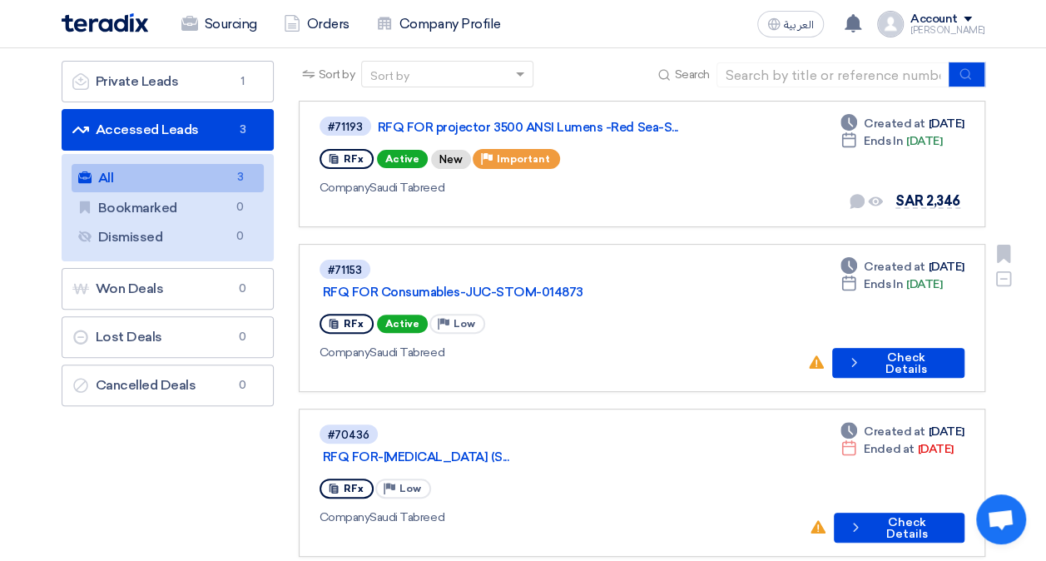
scroll to position [83, 0]
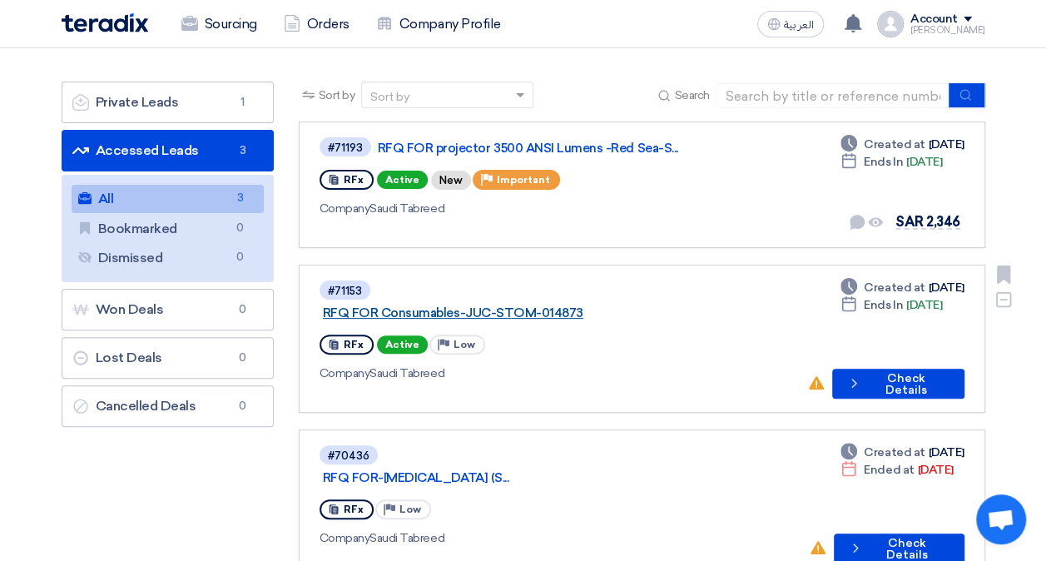
click at [586, 305] on link "RFQ FOR Consumables-JUC-STOM-014873" at bounding box center [531, 312] width 416 height 15
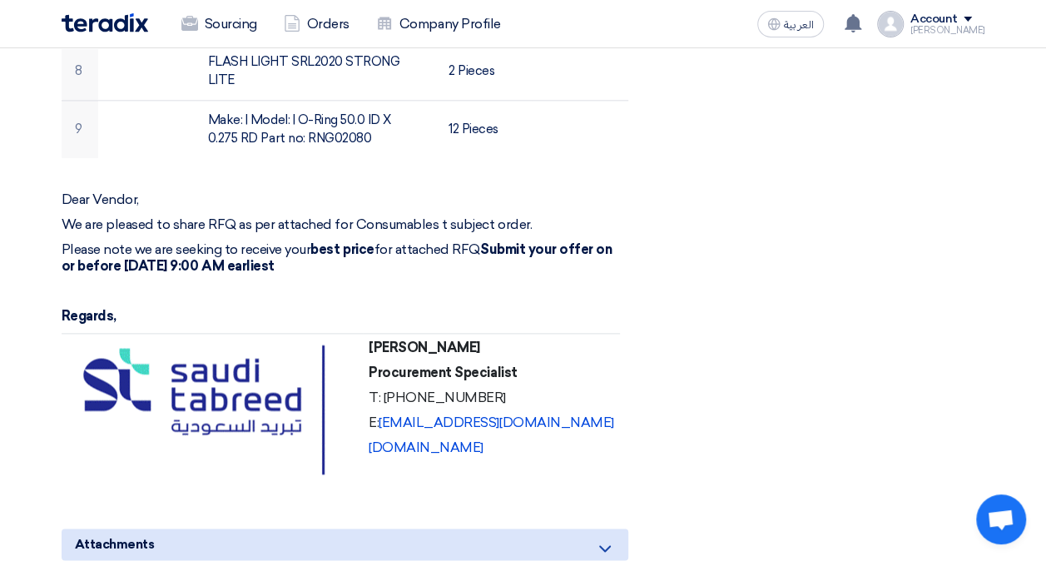
scroll to position [1165, 0]
